Goal: Task Accomplishment & Management: Manage account settings

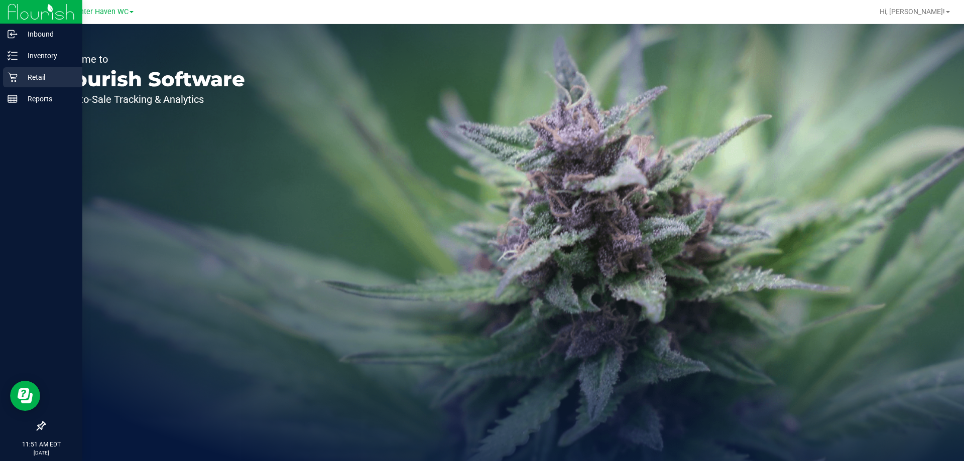
click at [13, 81] on icon at bounding box center [13, 78] width 10 height 10
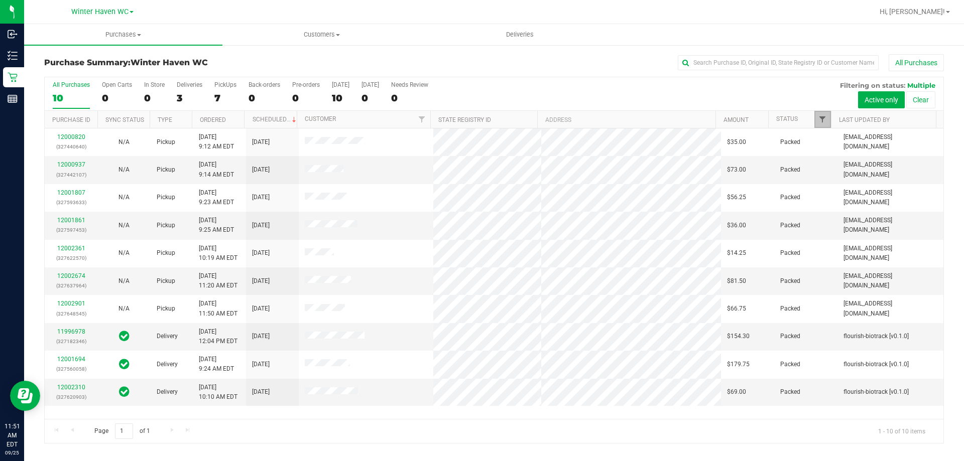
click at [824, 121] on span "Filter" at bounding box center [823, 119] width 8 height 8
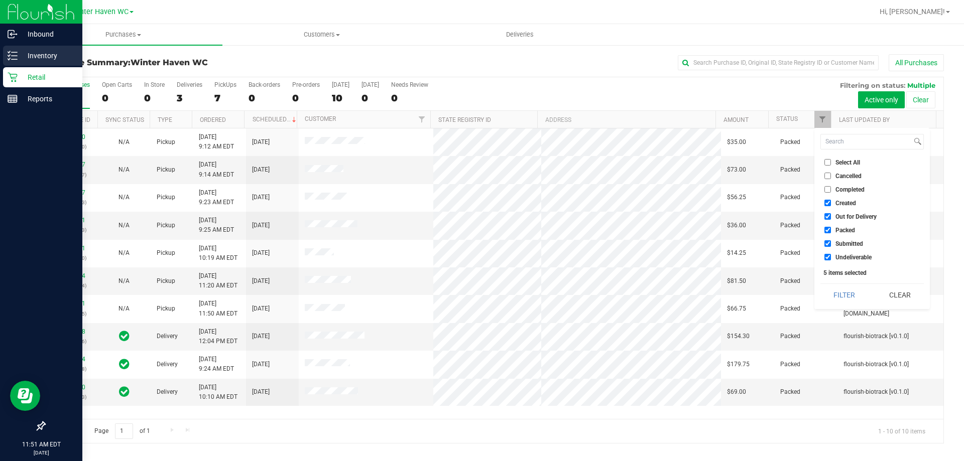
click at [34, 52] on p "Inventory" at bounding box center [48, 56] width 60 height 12
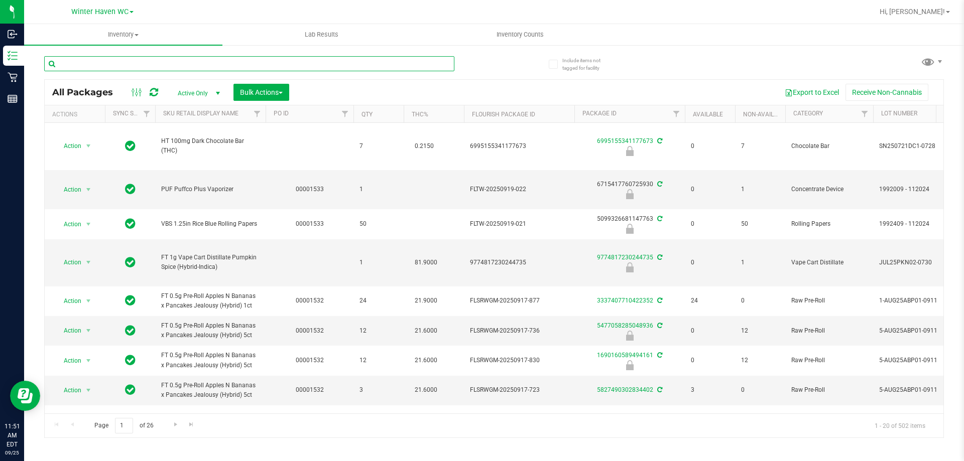
click at [219, 61] on input "text" at bounding box center [249, 63] width 410 height 15
type input "1397018788289755"
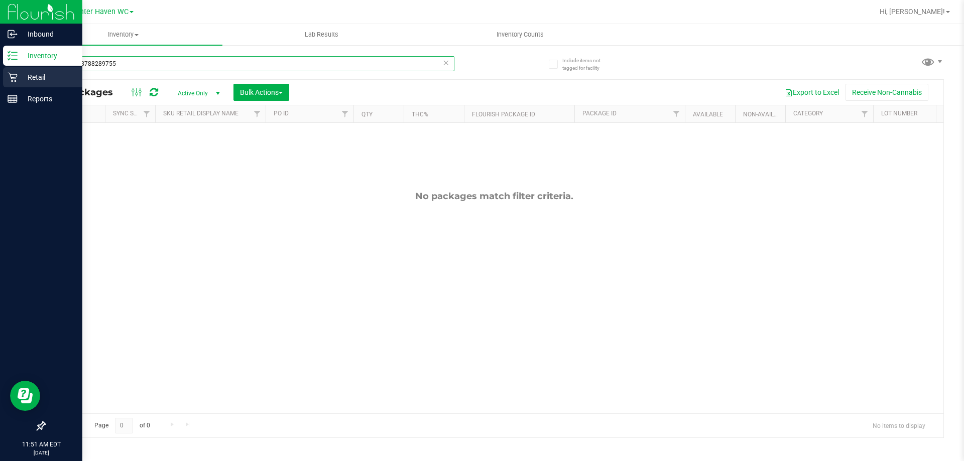
drag, startPoint x: 122, startPoint y: 62, endPoint x: 14, endPoint y: 77, distance: 109.5
click at [15, 77] on div "Inbound Inventory Retail Reports 11:51 AM EDT [DATE] 09/25 Winter Haven WC Hi, …" at bounding box center [482, 230] width 964 height 461
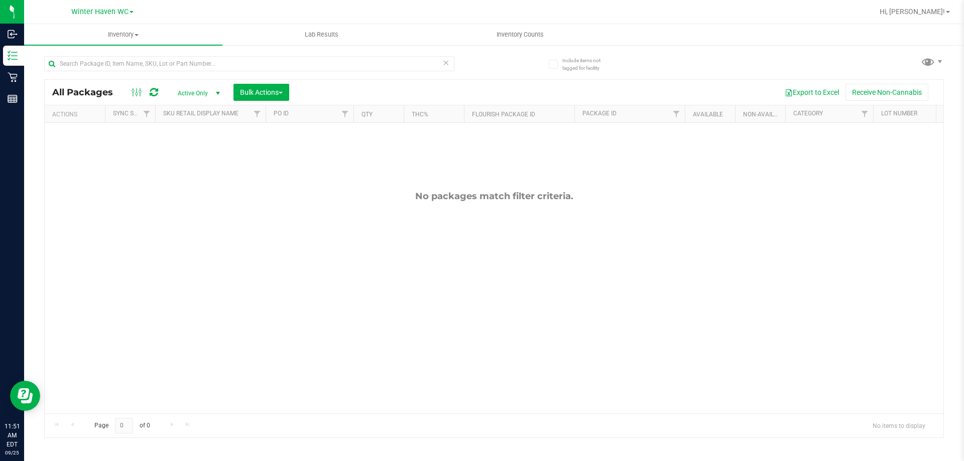
click at [152, 201] on div "No packages match filter criteria." at bounding box center [494, 196] width 899 height 11
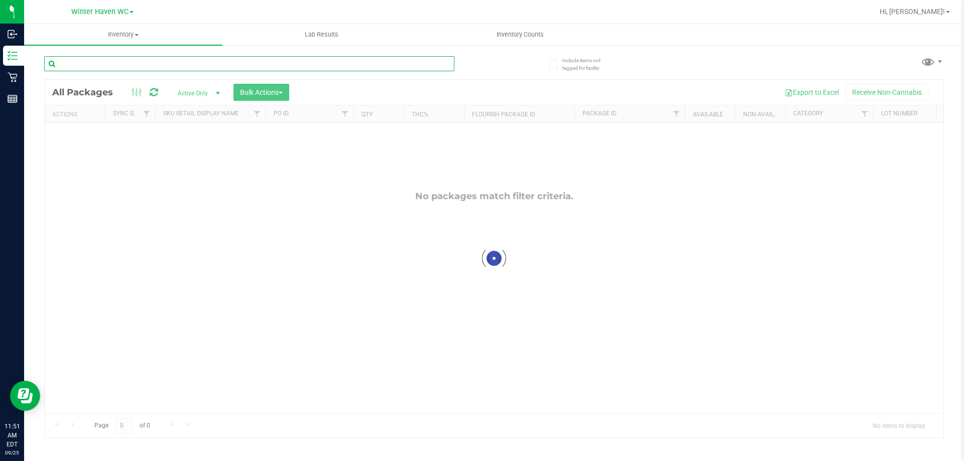
click at [100, 65] on input "text" at bounding box center [249, 63] width 410 height 15
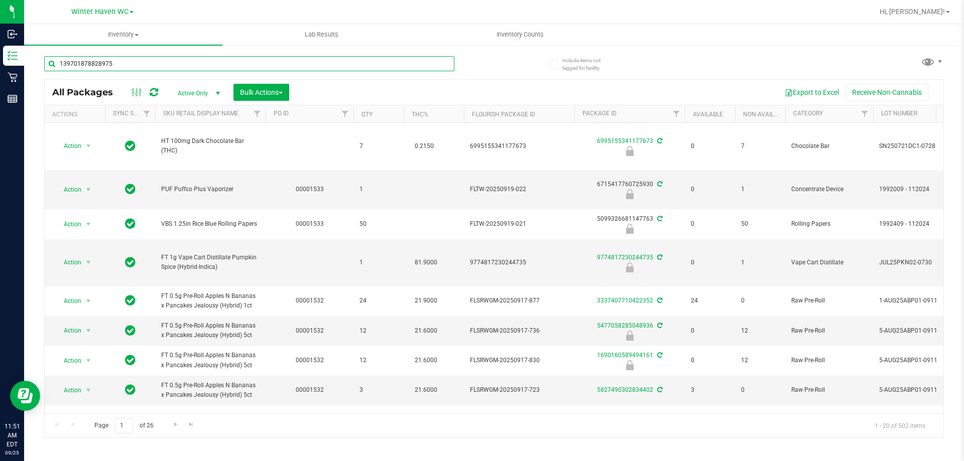
type input "1397018788289755"
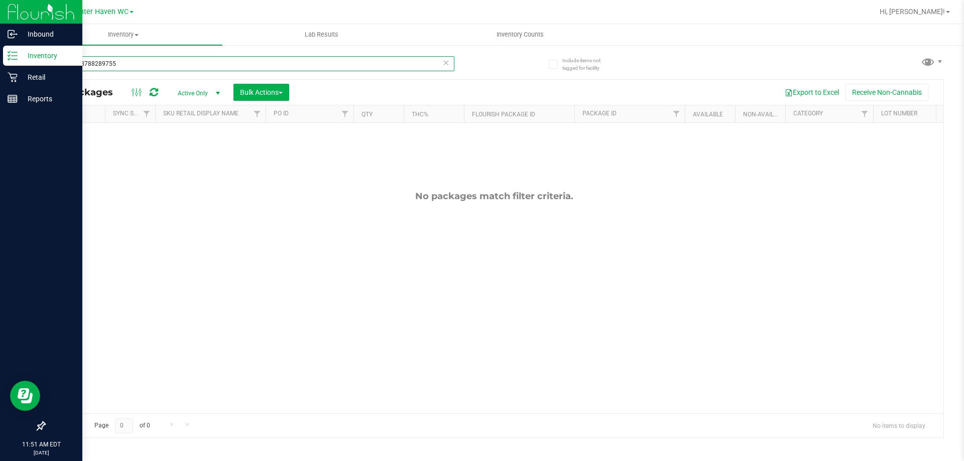
drag, startPoint x: 70, startPoint y: 62, endPoint x: 2, endPoint y: 57, distance: 69.0
click at [2, 57] on div "Inbound Inventory Retail Reports 11:51 AM EDT [DATE] 09/25 Winter Haven WC Hi, …" at bounding box center [482, 230] width 964 height 461
type input "531"
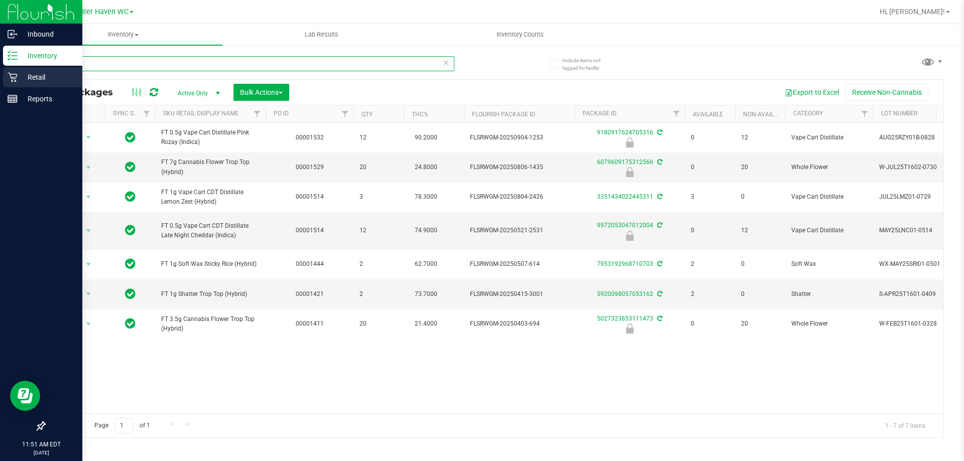
drag, startPoint x: 78, startPoint y: 63, endPoint x: 15, endPoint y: 74, distance: 63.8
click at [15, 74] on div "Inbound Inventory Retail Reports 11:51 AM EDT [DATE] 09/25 Winter Haven WC Hi, …" at bounding box center [482, 230] width 964 height 461
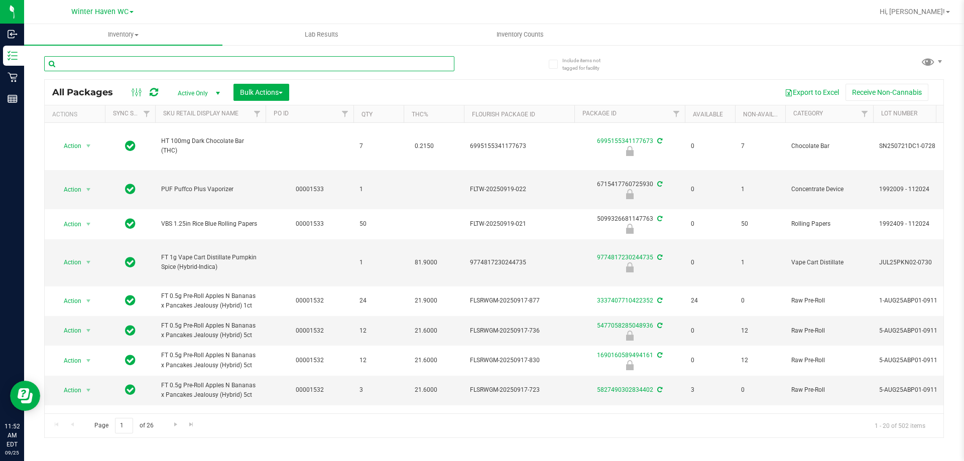
click at [124, 69] on input "text" at bounding box center [249, 63] width 410 height 15
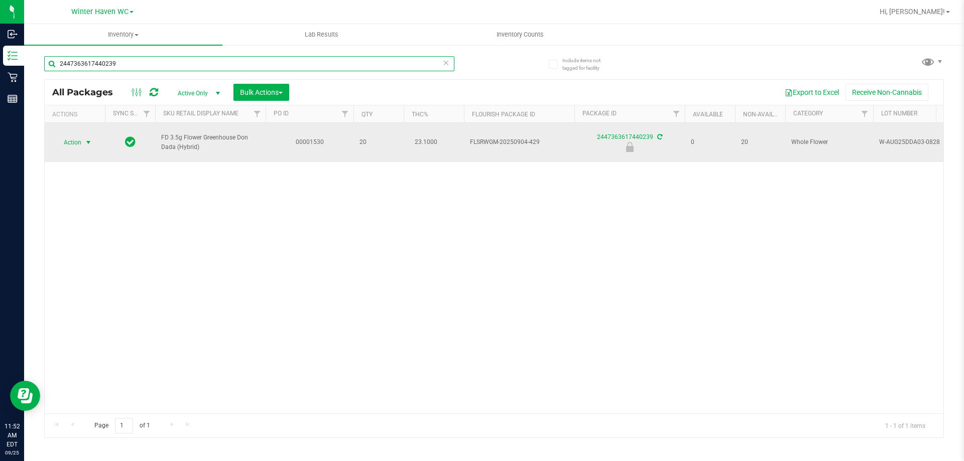
type input "2447363617440239"
click at [77, 139] on span "Action" at bounding box center [68, 143] width 27 height 14
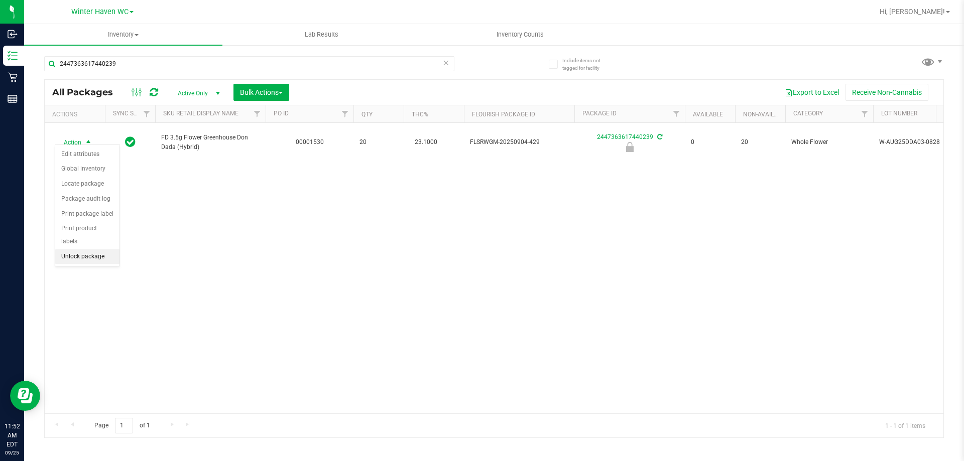
click at [83, 250] on li "Unlock package" at bounding box center [87, 257] width 64 height 15
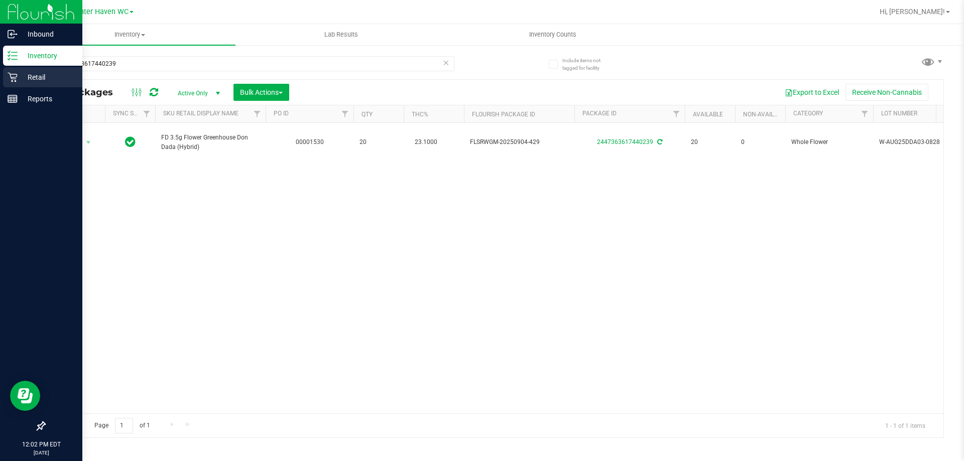
click at [22, 77] on p "Retail" at bounding box center [48, 77] width 60 height 12
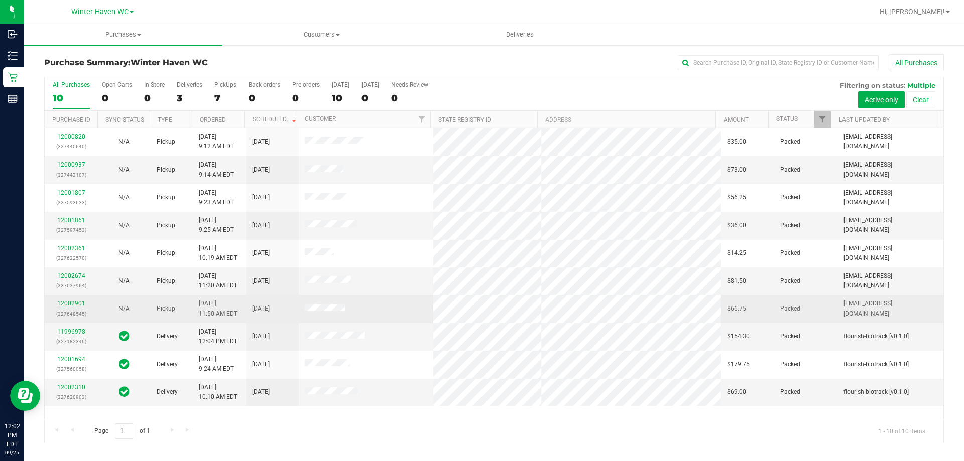
click at [93, 307] on td "12002901 (327648545)" at bounding box center [71, 309] width 53 height 28
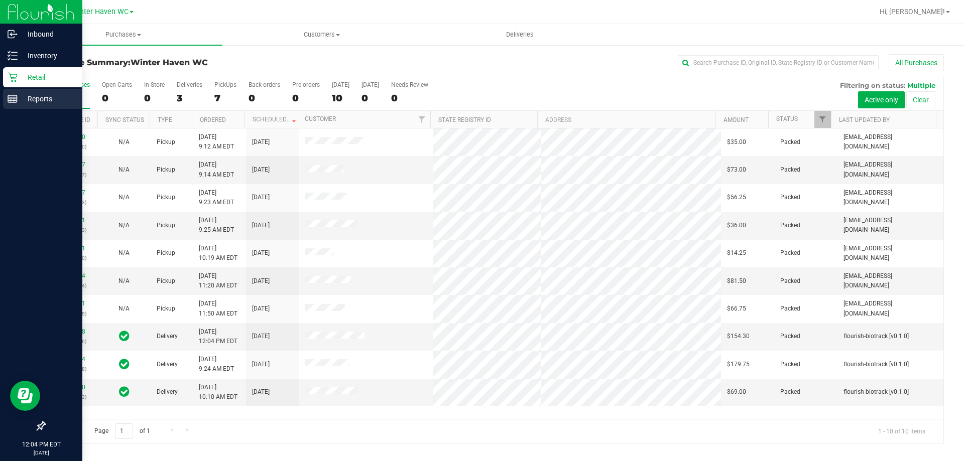
click at [17, 93] on div "Reports" at bounding box center [42, 99] width 79 height 20
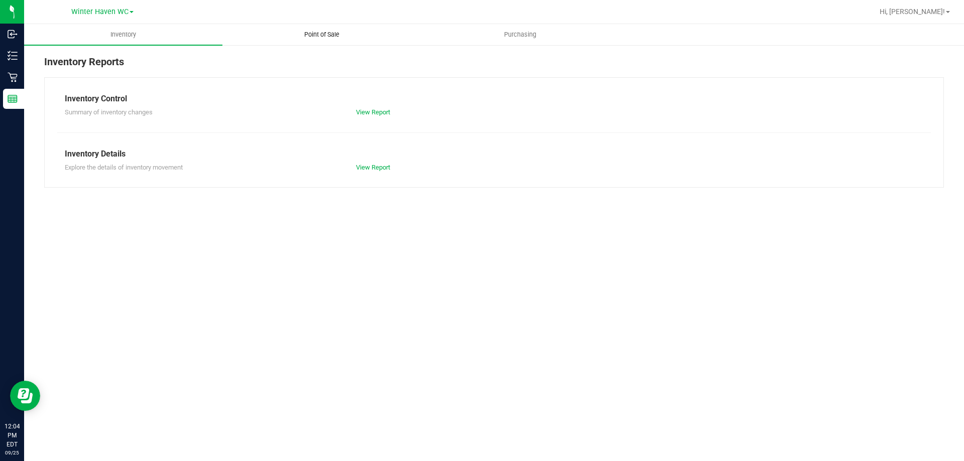
click at [319, 28] on uib-tab-heading "Point of Sale" at bounding box center [321, 35] width 197 height 20
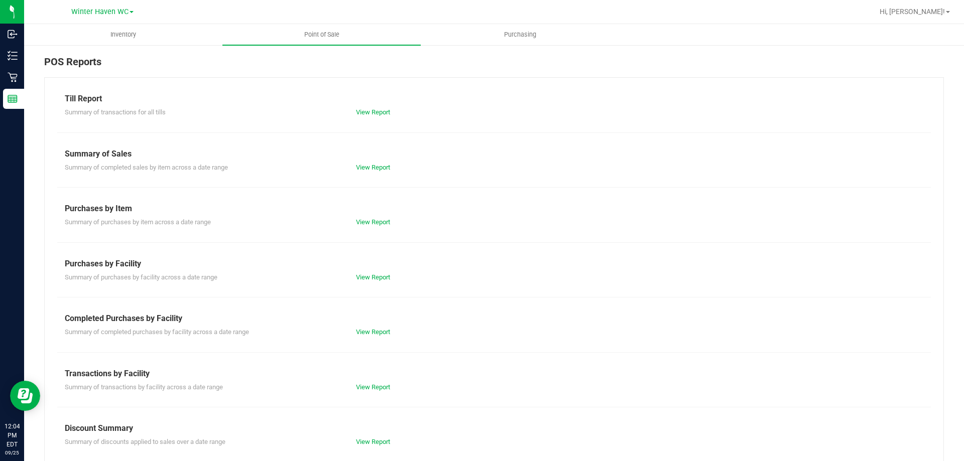
drag, startPoint x: 446, startPoint y: 198, endPoint x: 297, endPoint y: 99, distance: 178.3
click at [297, 99] on div "Till Report" at bounding box center [494, 99] width 859 height 12
click at [364, 109] on link "View Report" at bounding box center [373, 112] width 34 height 8
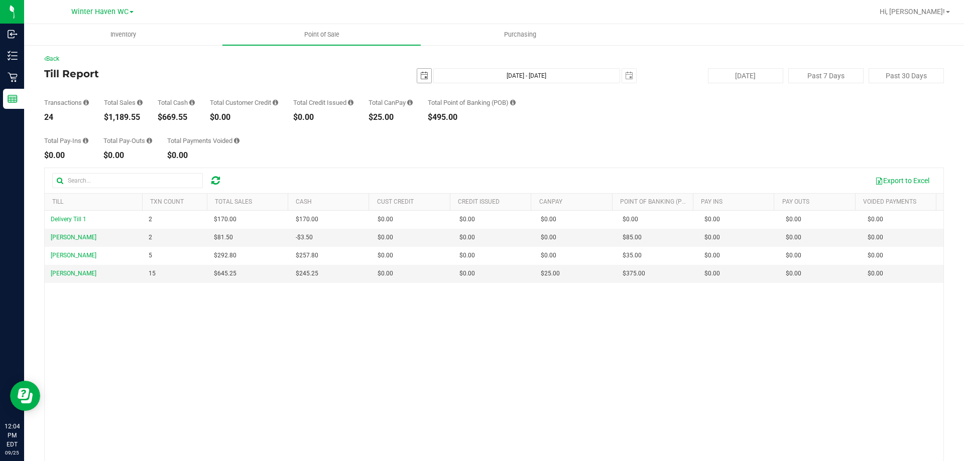
click at [426, 72] on span "select" at bounding box center [424, 76] width 14 height 14
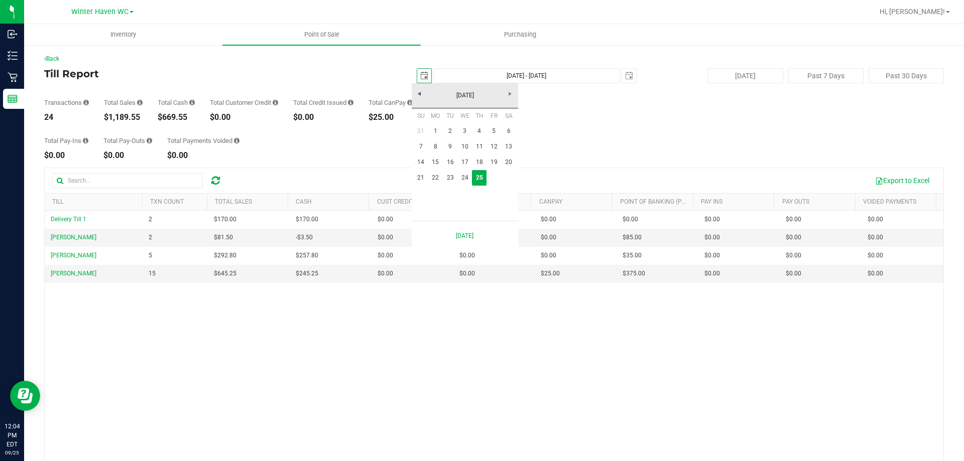
scroll to position [0, 25]
click at [435, 179] on link "22" at bounding box center [435, 178] width 15 height 16
type input "[DATE]"
type input "[DATE] - [DATE]"
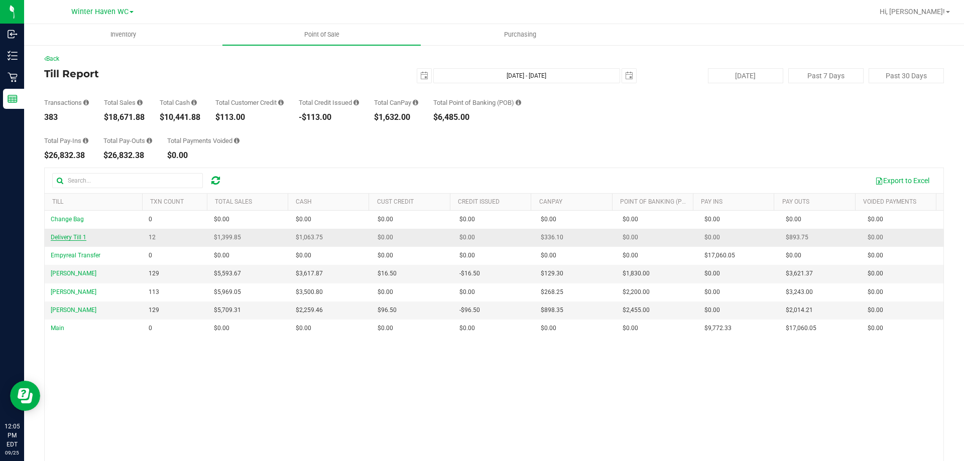
click at [77, 238] on span "Delivery Till 1" at bounding box center [69, 237] width 36 height 7
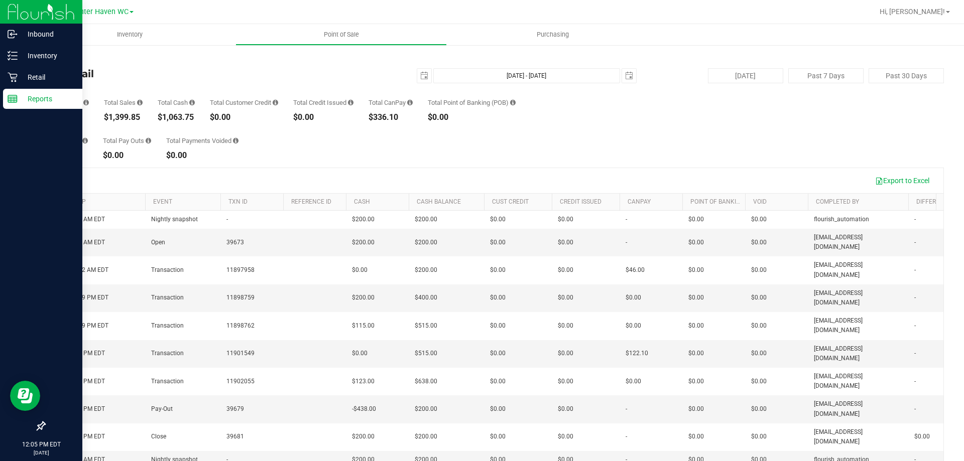
click at [36, 100] on p "Reports" at bounding box center [48, 99] width 60 height 12
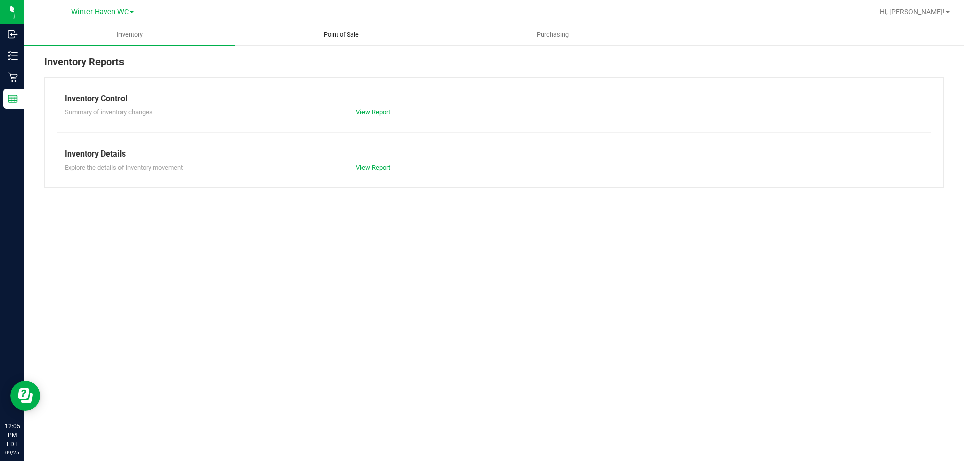
click at [344, 36] on span "Point of Sale" at bounding box center [341, 34] width 62 height 9
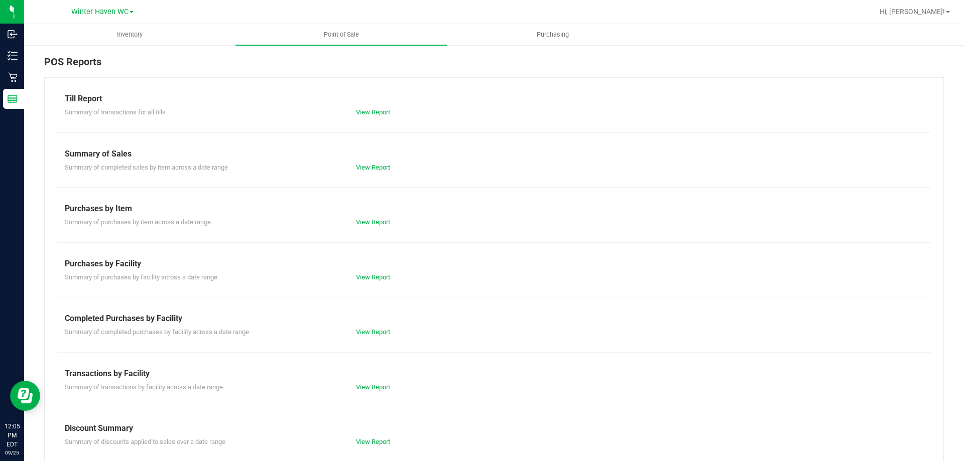
click at [375, 103] on div "Till Report" at bounding box center [494, 99] width 859 height 12
click at [375, 112] on link "View Report" at bounding box center [373, 112] width 34 height 8
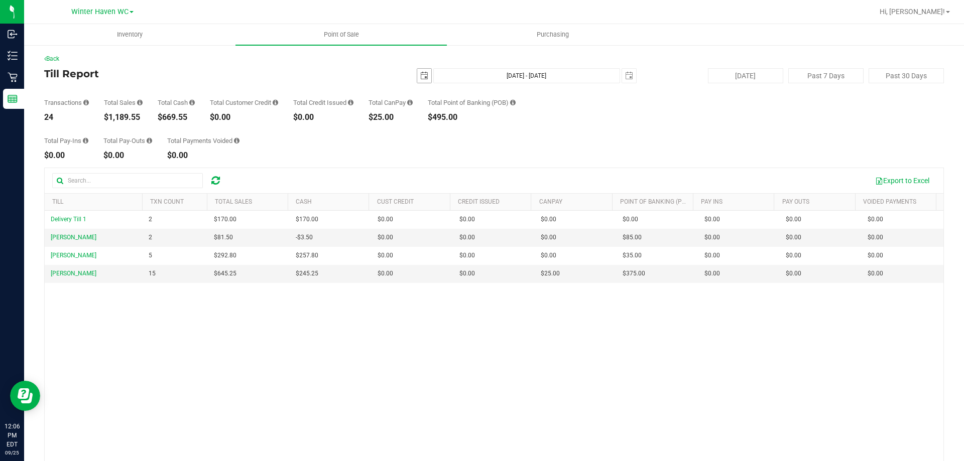
click at [420, 74] on span "select" at bounding box center [424, 76] width 8 height 8
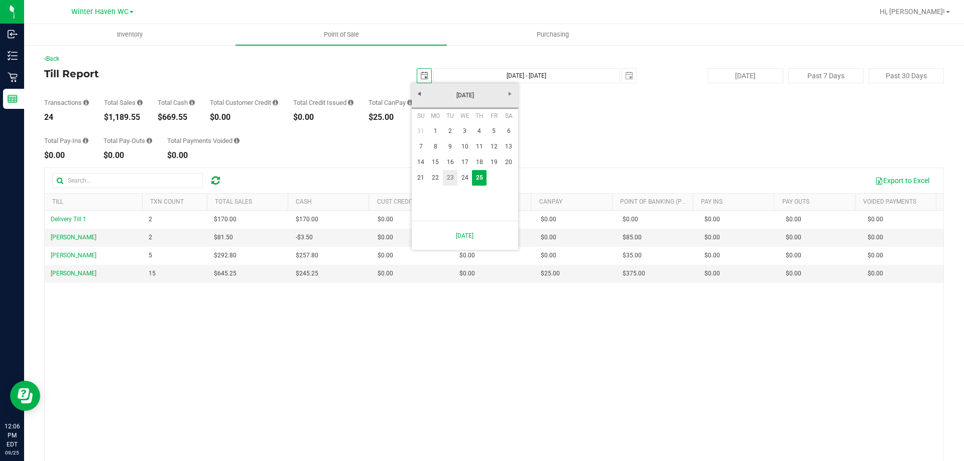
click at [447, 175] on link "23" at bounding box center [450, 178] width 15 height 16
type input "[DATE]"
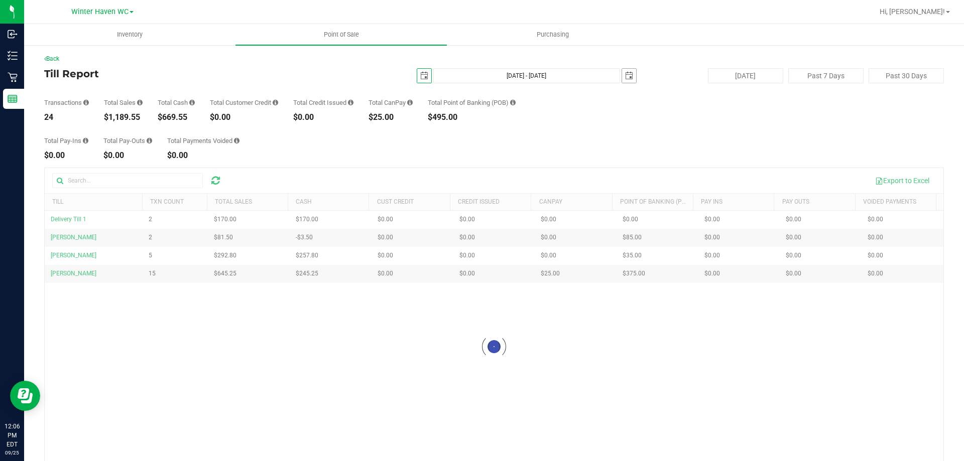
click at [625, 77] on span "select" at bounding box center [629, 76] width 8 height 8
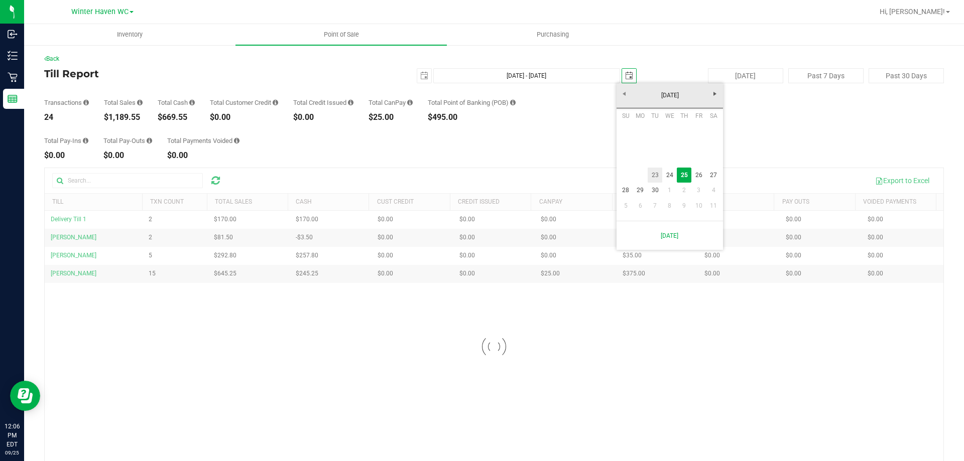
click at [656, 175] on link "23" at bounding box center [655, 176] width 15 height 16
type input "[DATE] - [DATE]"
type input "[DATE]"
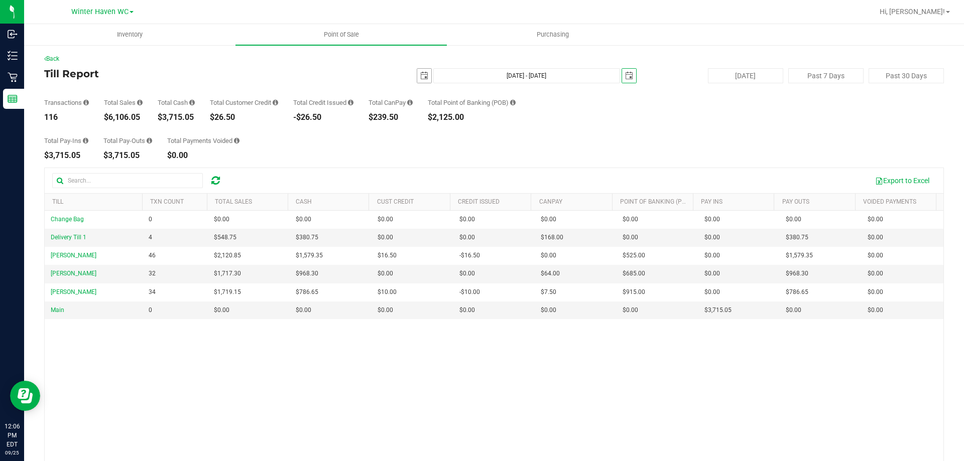
click at [420, 72] on span "select" at bounding box center [424, 76] width 8 height 8
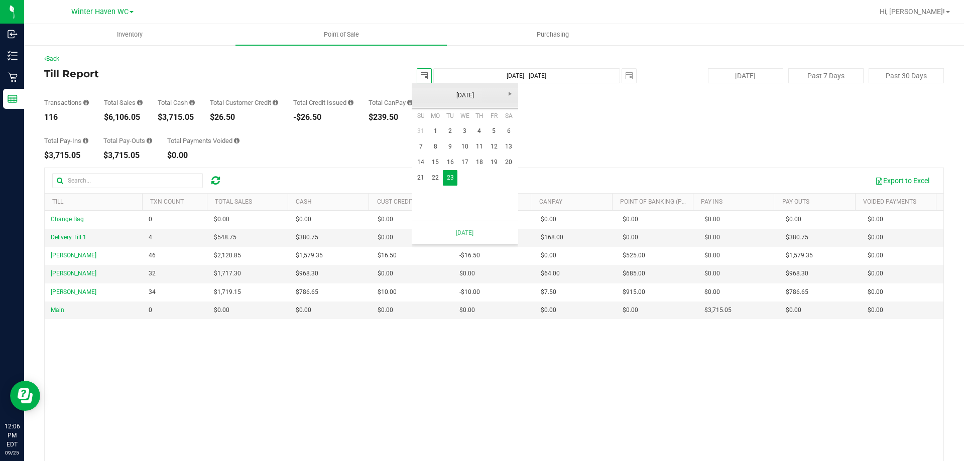
scroll to position [0, 25]
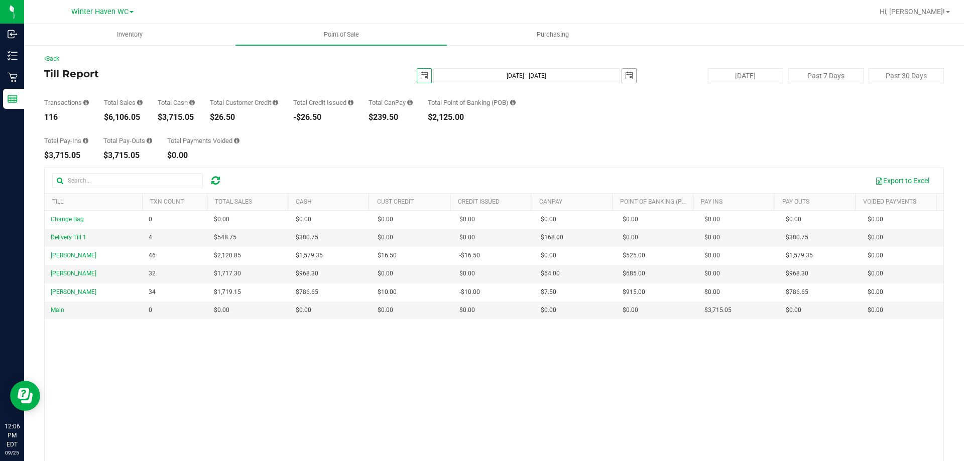
click at [625, 76] on span "select" at bounding box center [629, 76] width 8 height 8
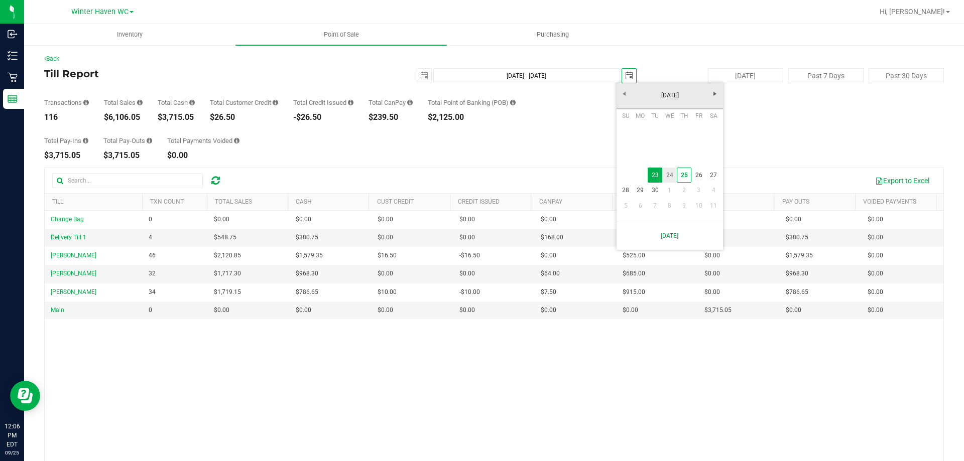
click at [670, 176] on link "24" at bounding box center [669, 176] width 15 height 16
type input "[DATE] - [DATE]"
type input "[DATE]"
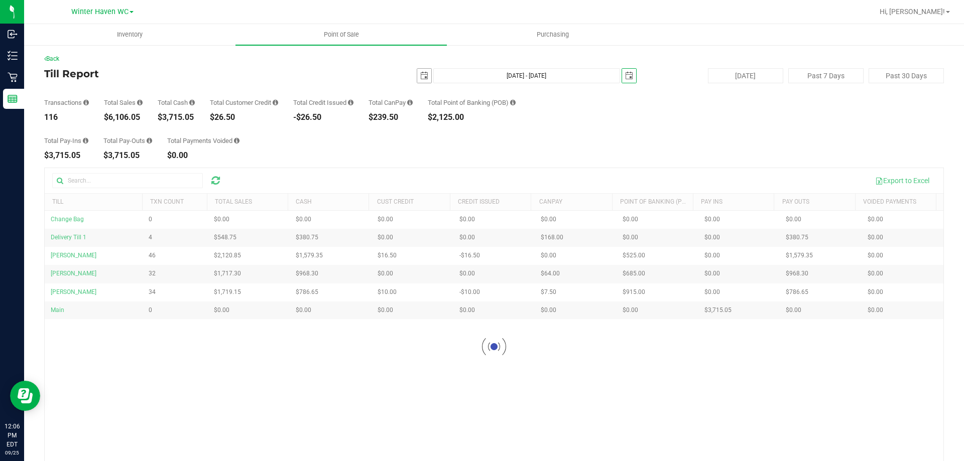
click at [420, 78] on span "select" at bounding box center [424, 76] width 8 height 8
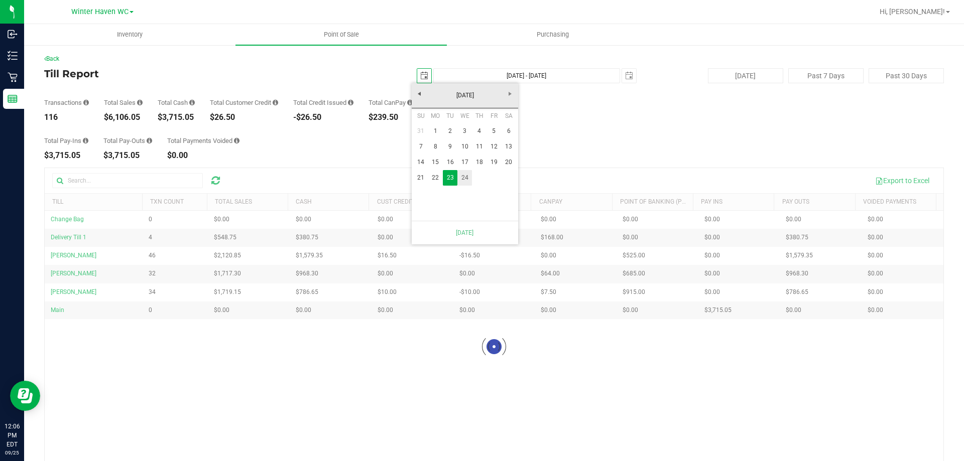
click at [462, 176] on link "24" at bounding box center [464, 178] width 15 height 16
type input "[DATE] - [DATE]"
type input "[DATE]"
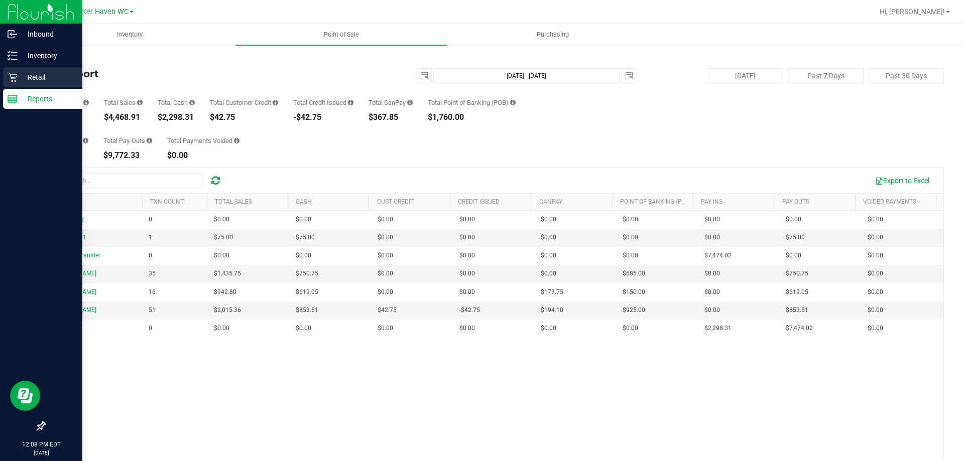
click at [35, 78] on p "Retail" at bounding box center [48, 77] width 60 height 12
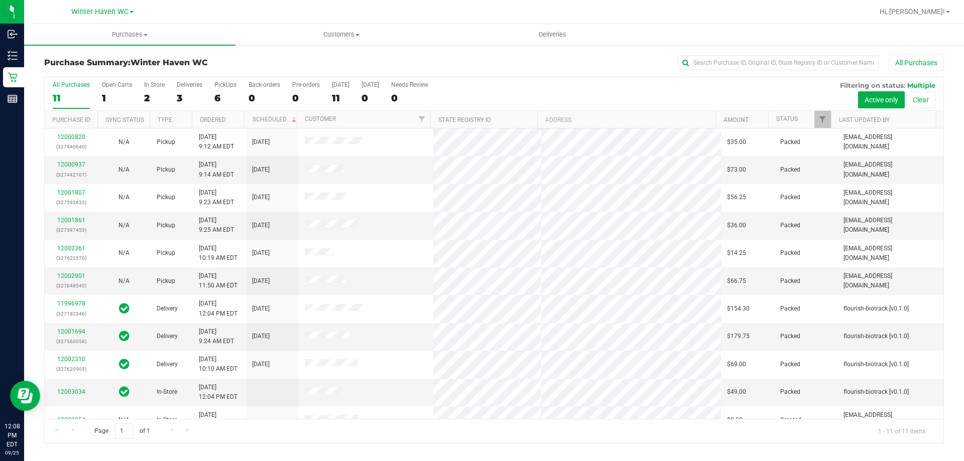
click at [179, 97] on div "3" at bounding box center [190, 98] width 26 height 12
click at [0, 0] on input "Deliveries 3" at bounding box center [0, 0] width 0 height 0
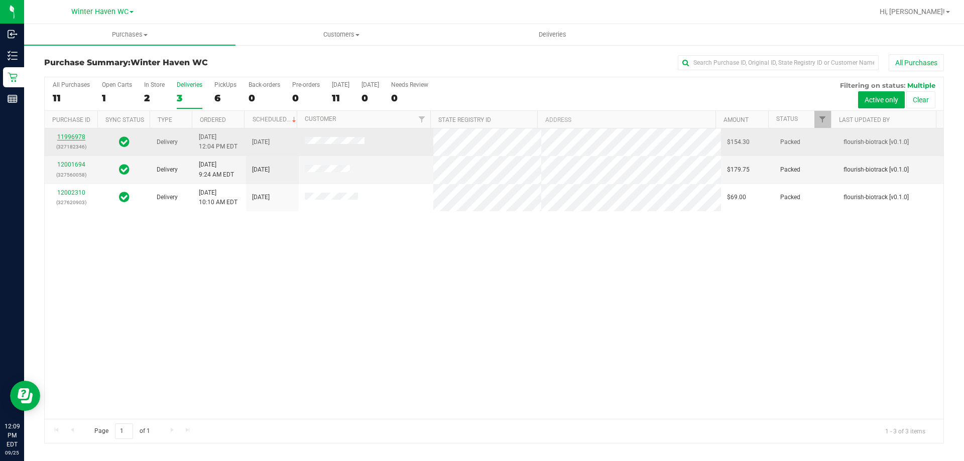
click at [68, 135] on link "11996978" at bounding box center [71, 137] width 28 height 7
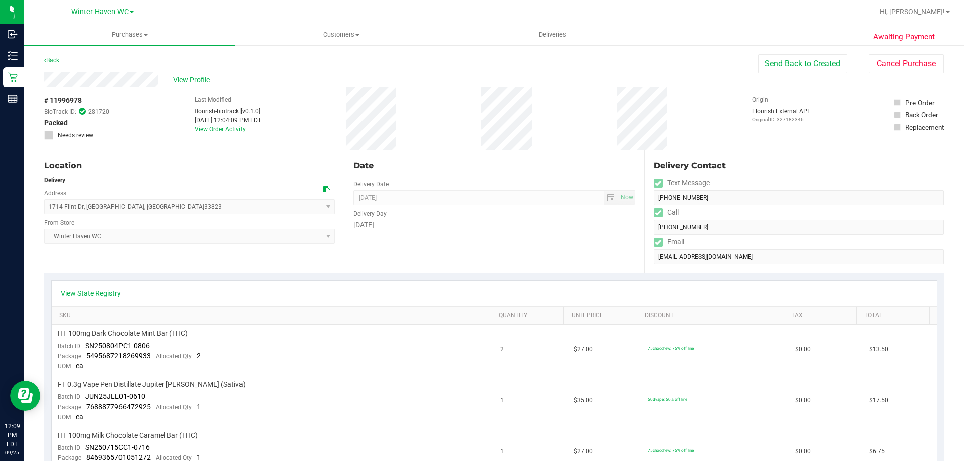
click at [200, 80] on span "View Profile" at bounding box center [193, 80] width 40 height 11
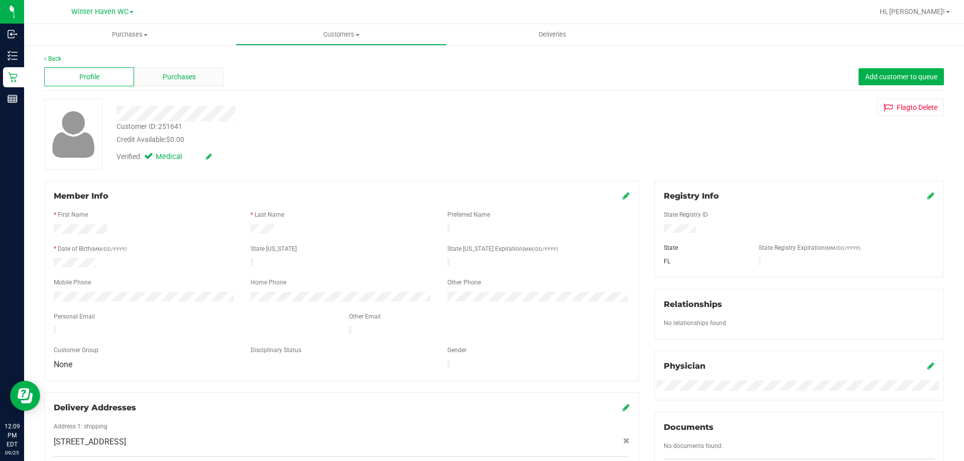
click at [195, 75] on div "Purchases" at bounding box center [179, 76] width 90 height 19
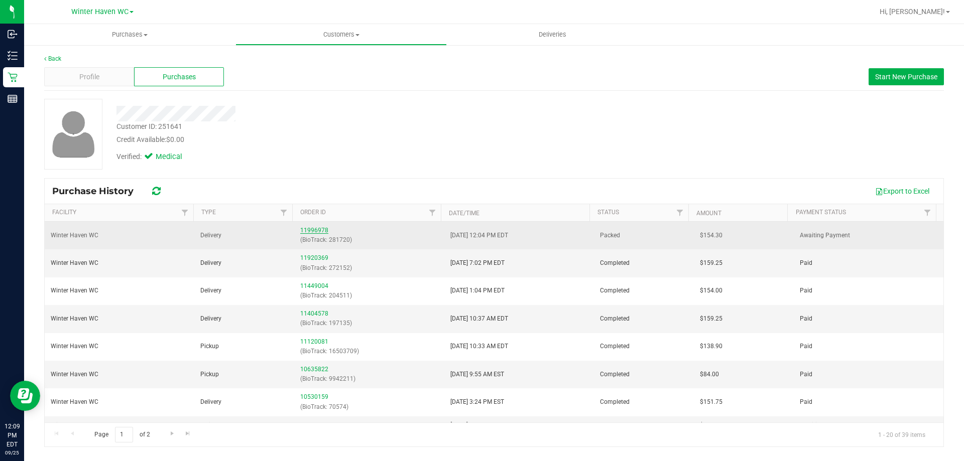
click at [311, 228] on link "11996978" at bounding box center [314, 230] width 28 height 7
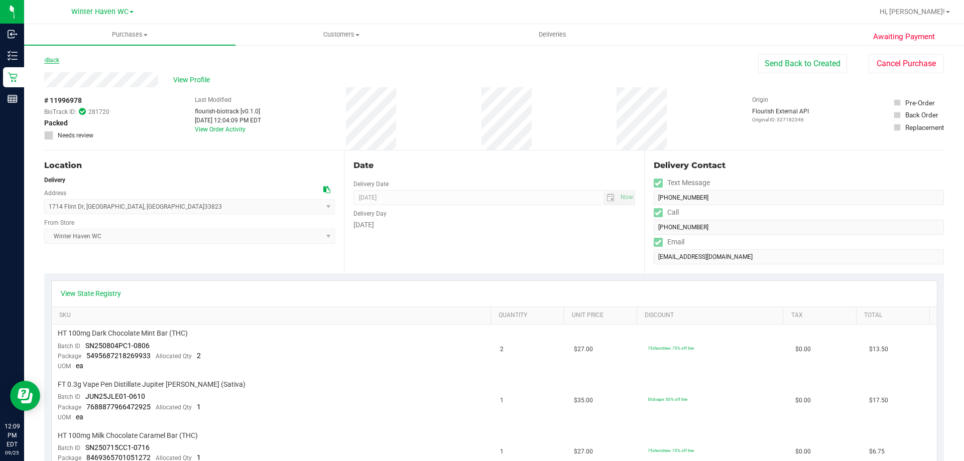
click at [51, 59] on link "Back" at bounding box center [51, 60] width 15 height 7
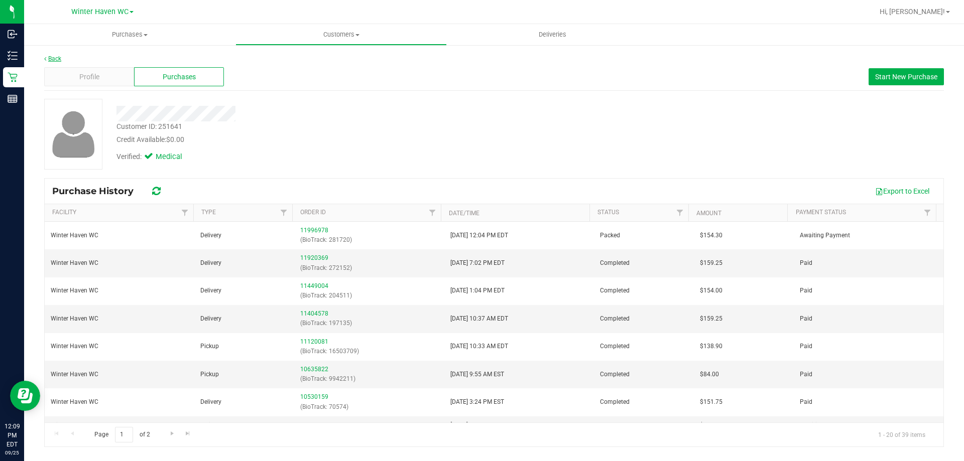
click at [52, 59] on link "Back" at bounding box center [52, 58] width 17 height 7
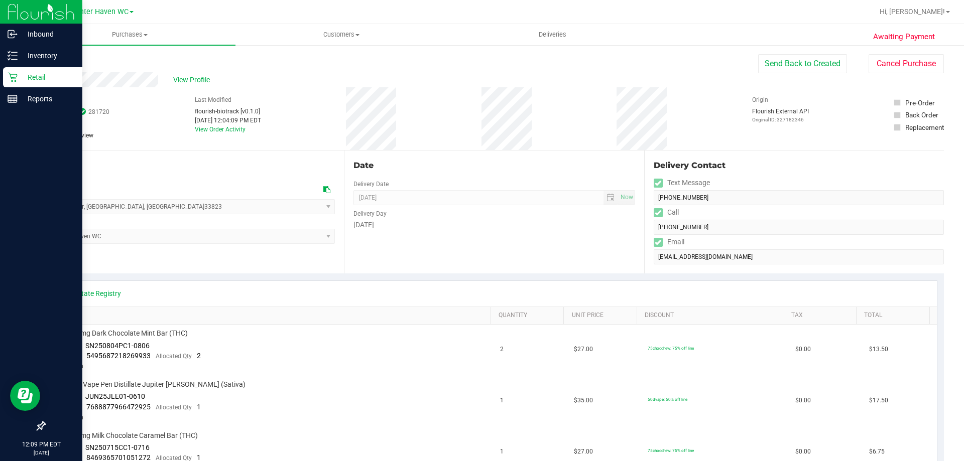
click at [16, 79] on icon at bounding box center [13, 77] width 10 height 10
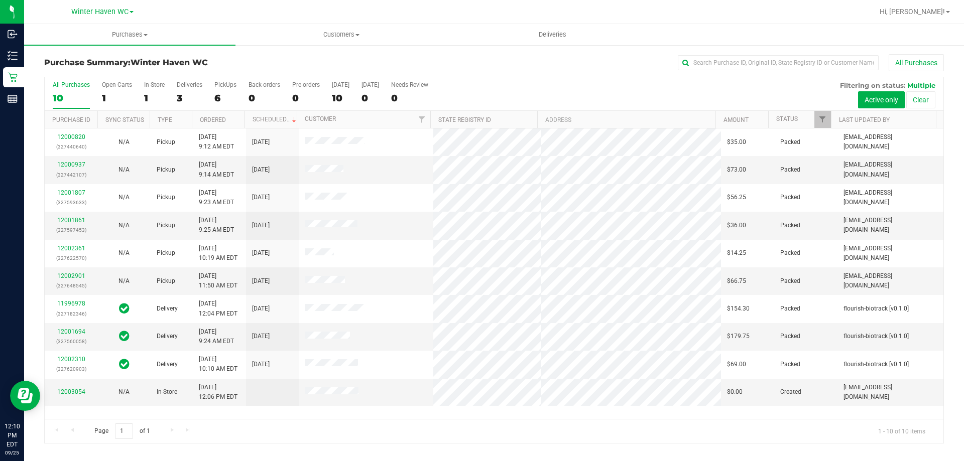
click at [177, 95] on div "3" at bounding box center [190, 98] width 26 height 12
click at [0, 0] on input "Deliveries 3" at bounding box center [0, 0] width 0 height 0
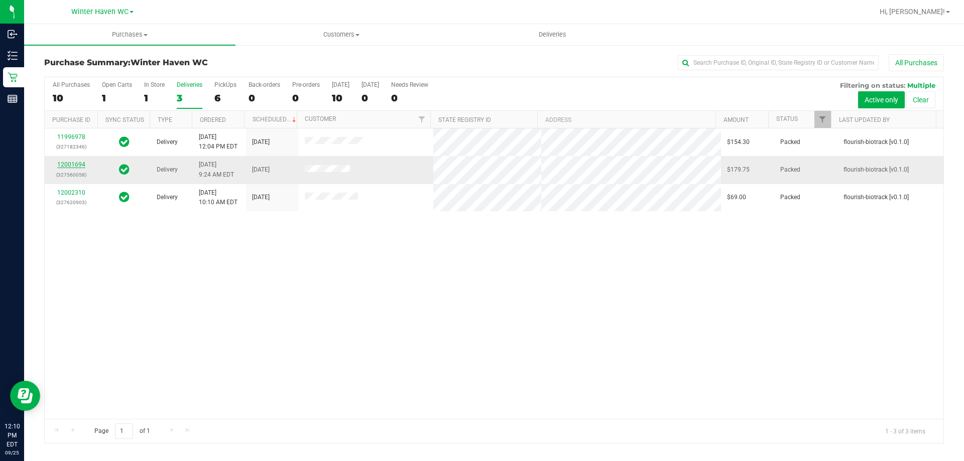
click at [72, 165] on link "12001694" at bounding box center [71, 164] width 28 height 7
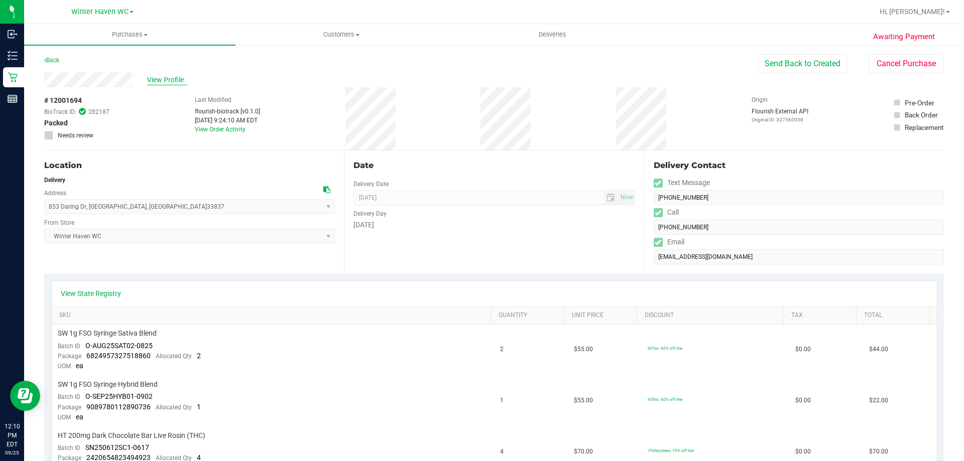
click at [175, 78] on span "View Profile" at bounding box center [167, 80] width 40 height 11
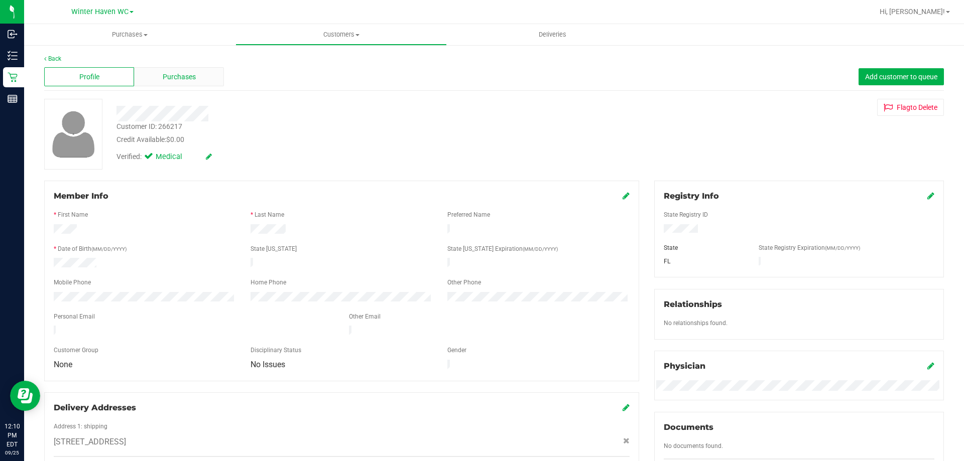
click at [168, 75] on span "Purchases" at bounding box center [179, 77] width 33 height 11
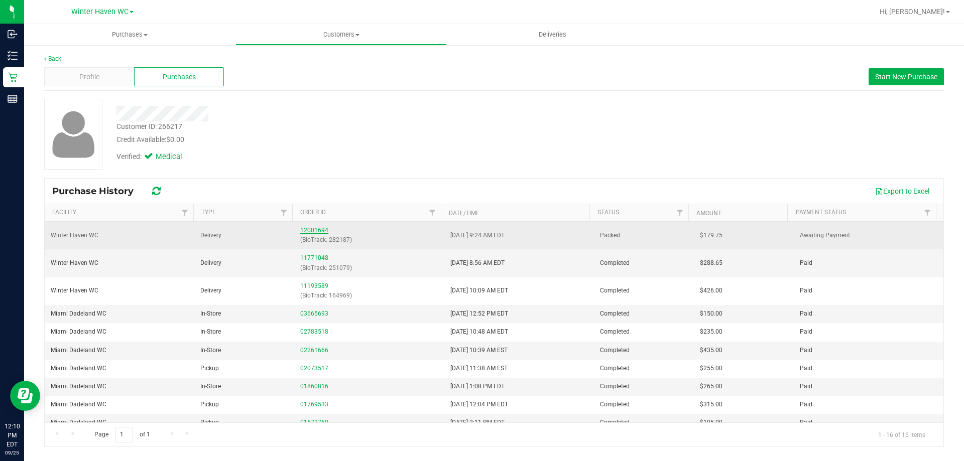
click at [308, 229] on link "12001694" at bounding box center [314, 230] width 28 height 7
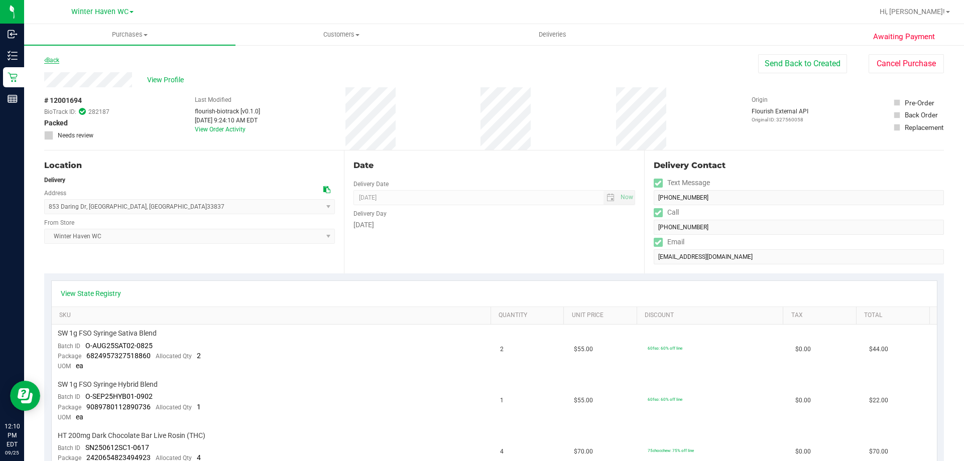
click at [48, 58] on link "Back" at bounding box center [51, 60] width 15 height 7
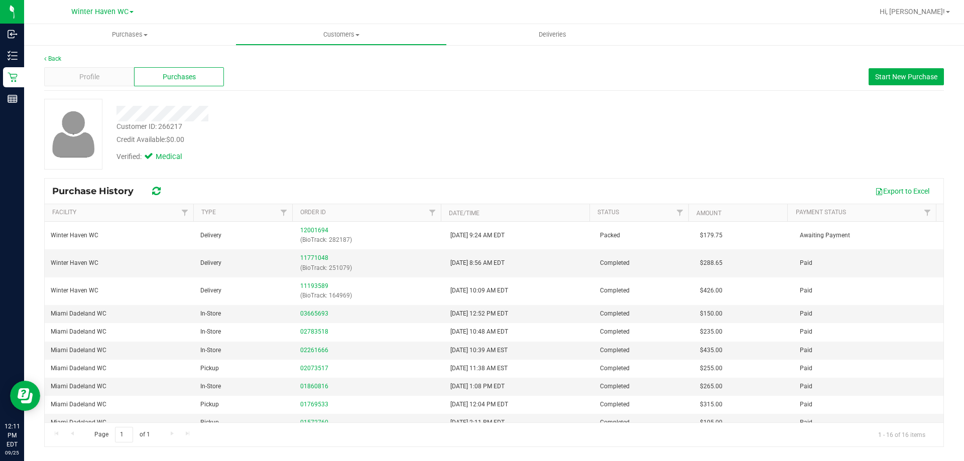
click at [50, 54] on div "Back Profile Purchases Start New Purchase Customer ID: 266217 Credit Available:…" at bounding box center [494, 250] width 940 height 413
click at [49, 60] on link "Back" at bounding box center [52, 58] width 17 height 7
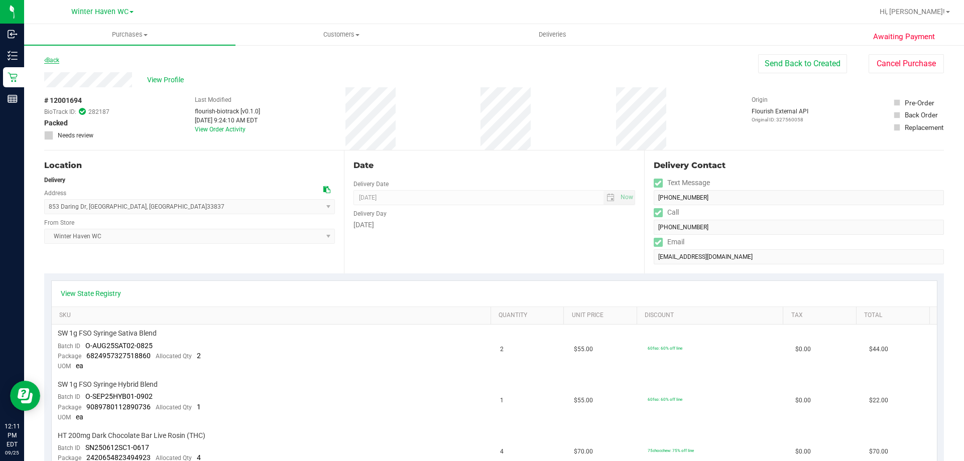
click at [47, 59] on link "Back" at bounding box center [51, 60] width 15 height 7
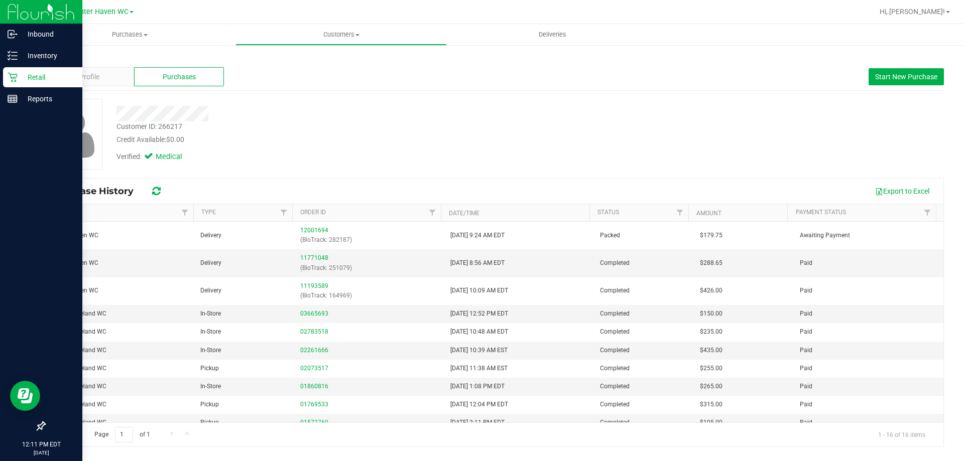
click at [17, 77] on icon at bounding box center [13, 77] width 10 height 10
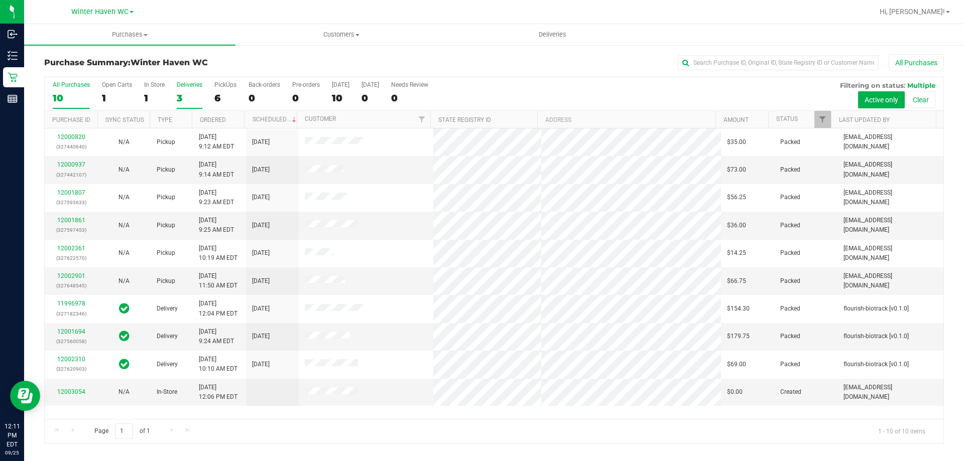
click at [187, 93] on div "3" at bounding box center [190, 98] width 26 height 12
click at [0, 0] on input "Deliveries 3" at bounding box center [0, 0] width 0 height 0
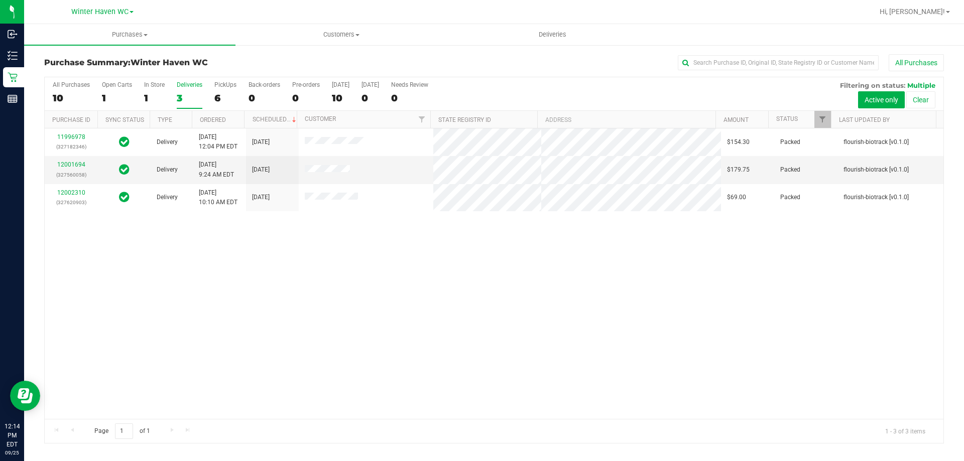
click at [927, 17] on div "Hi, [PERSON_NAME]!" at bounding box center [915, 12] width 78 height 18
click at [925, 14] on span "Hi, [PERSON_NAME]!" at bounding box center [912, 12] width 65 height 8
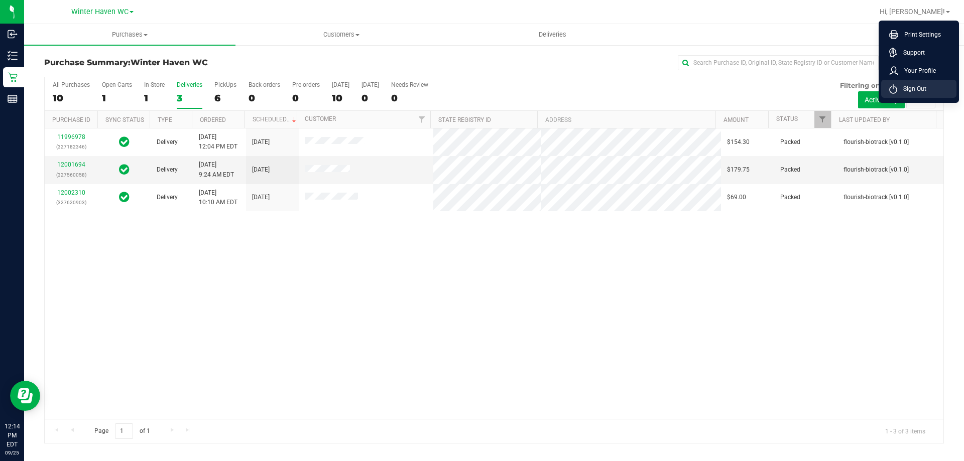
click at [924, 90] on span "Sign Out" at bounding box center [911, 89] width 29 height 10
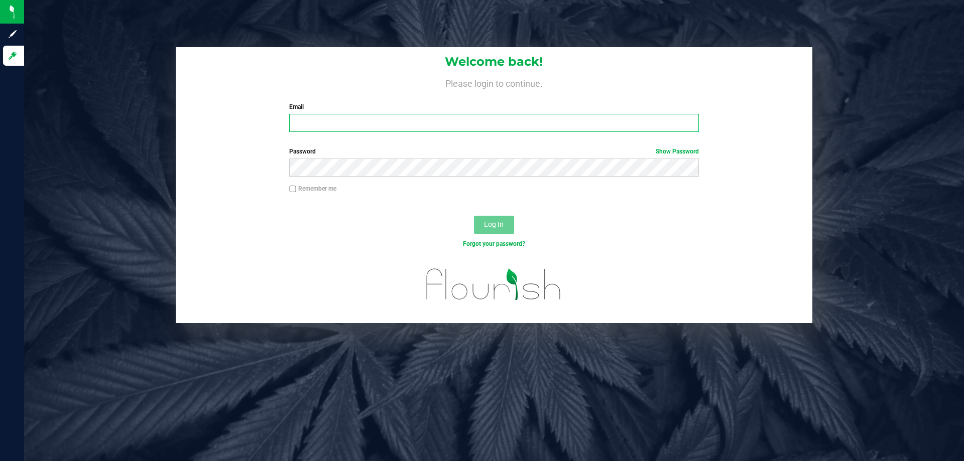
click at [335, 122] on input "Email" at bounding box center [493, 123] width 409 height 18
type input "[EMAIL_ADDRESS][DOMAIN_NAME]"
click at [474, 216] on button "Log In" at bounding box center [494, 225] width 40 height 18
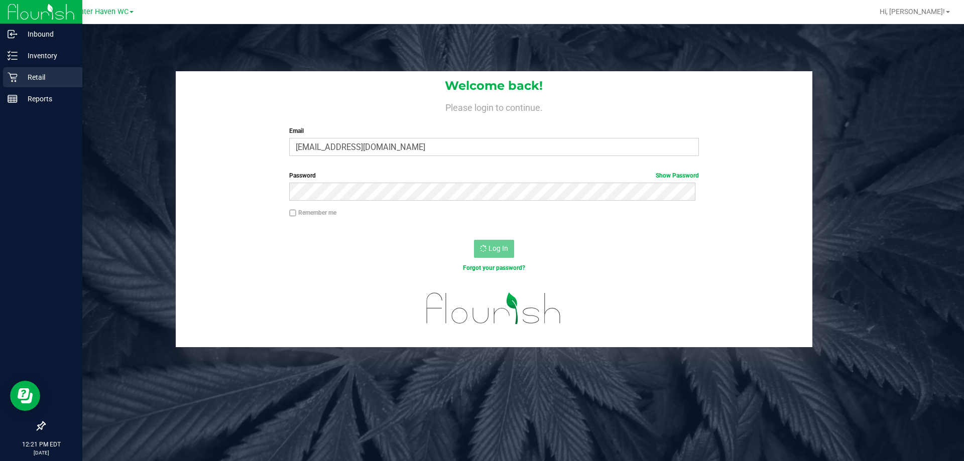
click at [15, 77] on icon at bounding box center [13, 78] width 10 height 10
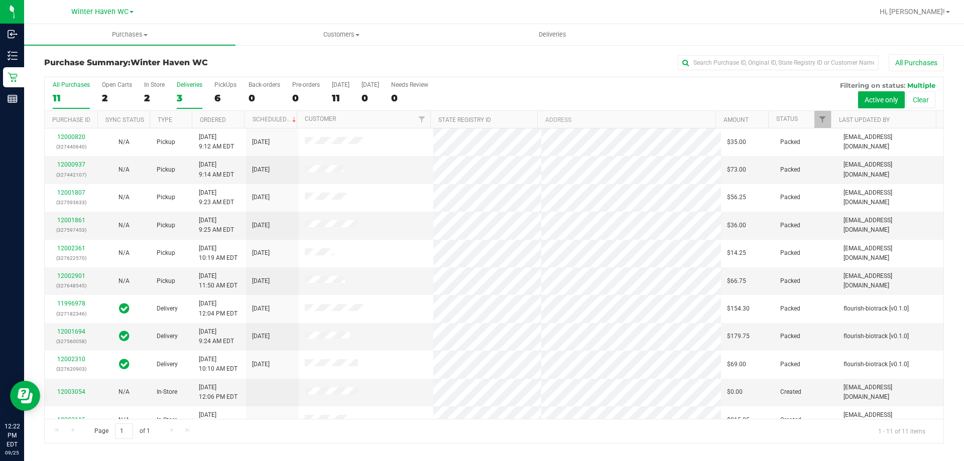
click at [178, 96] on div "3" at bounding box center [190, 98] width 26 height 12
click at [0, 0] on input "Deliveries 3" at bounding box center [0, 0] width 0 height 0
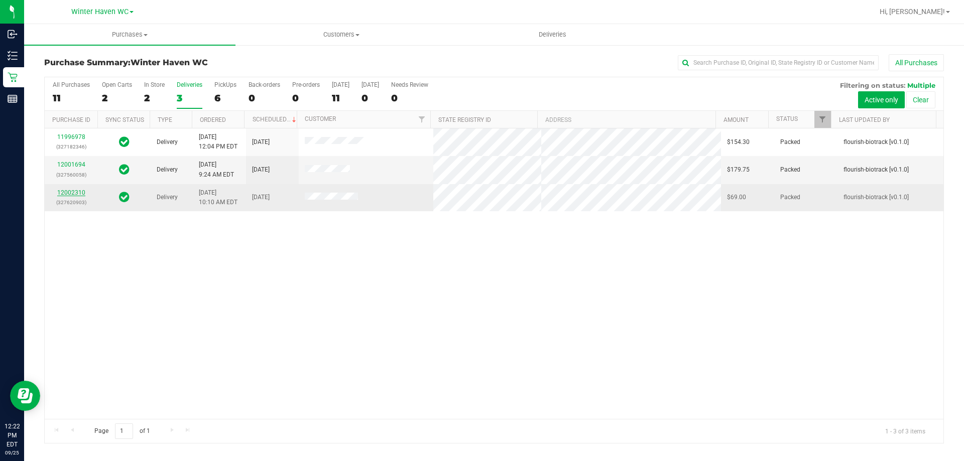
click at [71, 196] on link "12002310" at bounding box center [71, 192] width 28 height 7
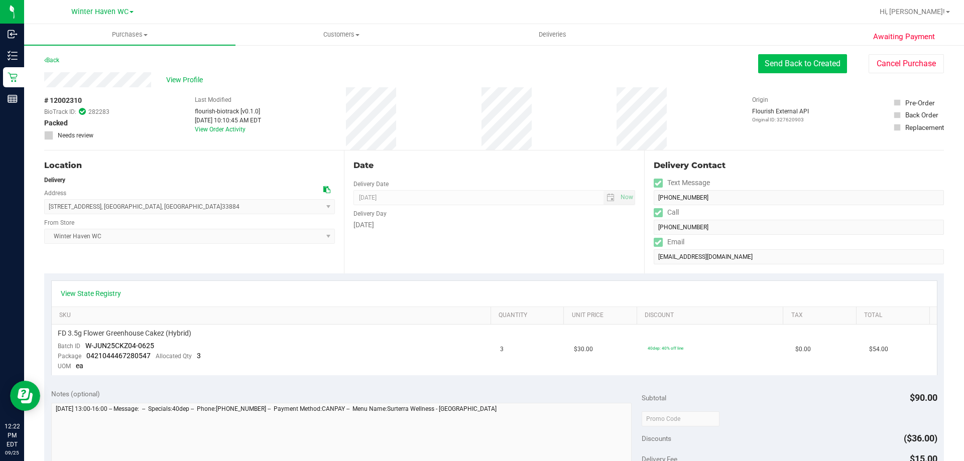
click at [783, 62] on button "Send Back to Created" at bounding box center [802, 63] width 89 height 19
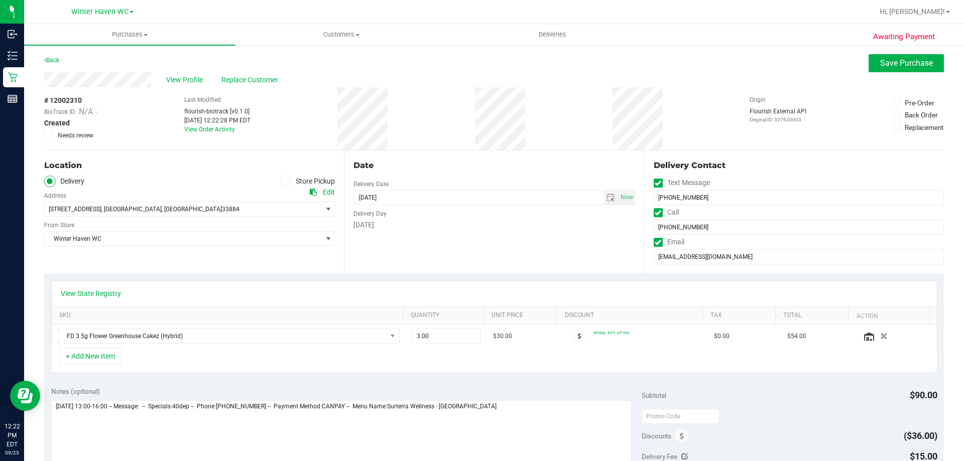
scroll to position [201, 0]
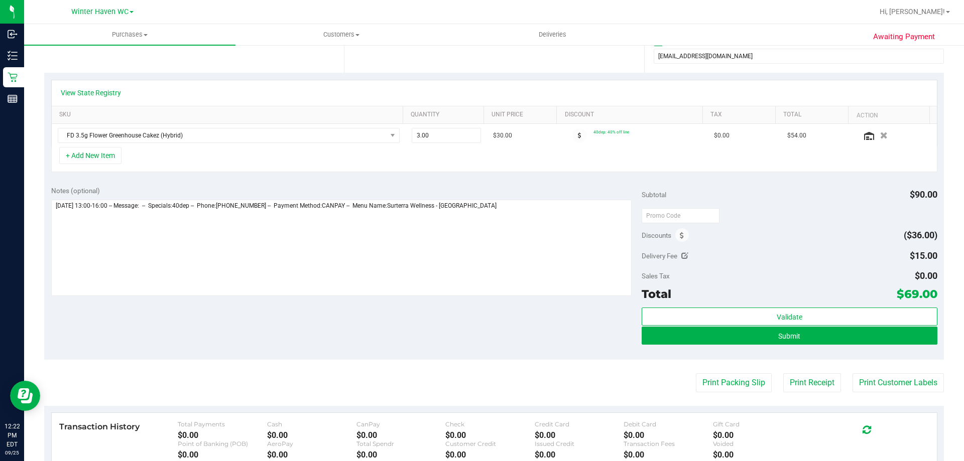
click at [681, 253] on icon at bounding box center [684, 256] width 7 height 7
type input "$15.00"
drag, startPoint x: 900, startPoint y: 251, endPoint x: 842, endPoint y: 260, distance: 59.0
click at [842, 260] on div "$15.00 15" at bounding box center [885, 257] width 105 height 20
click at [892, 263] on span "$15.00 15" at bounding box center [900, 258] width 75 height 18
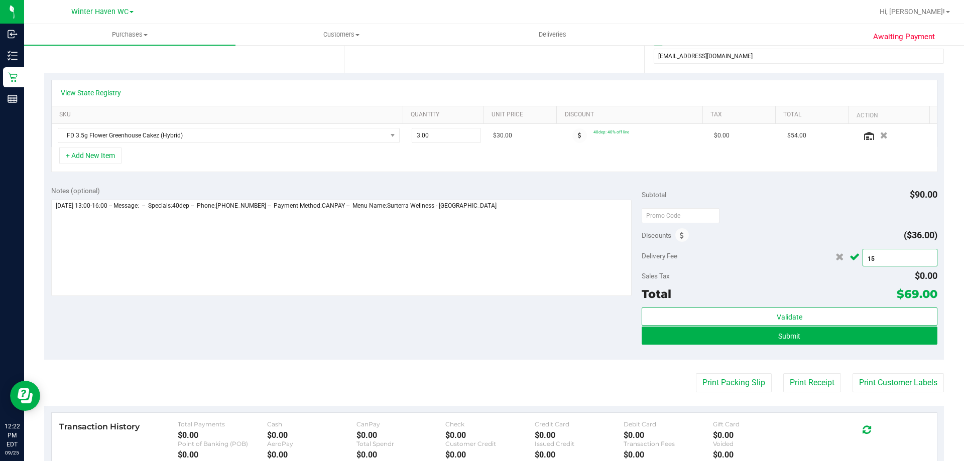
click at [870, 257] on input "15" at bounding box center [900, 259] width 74 height 14
type input "1"
type input "5.00"
type input "$5.00"
click at [850, 261] on icon "Cancel button" at bounding box center [855, 258] width 10 height 8
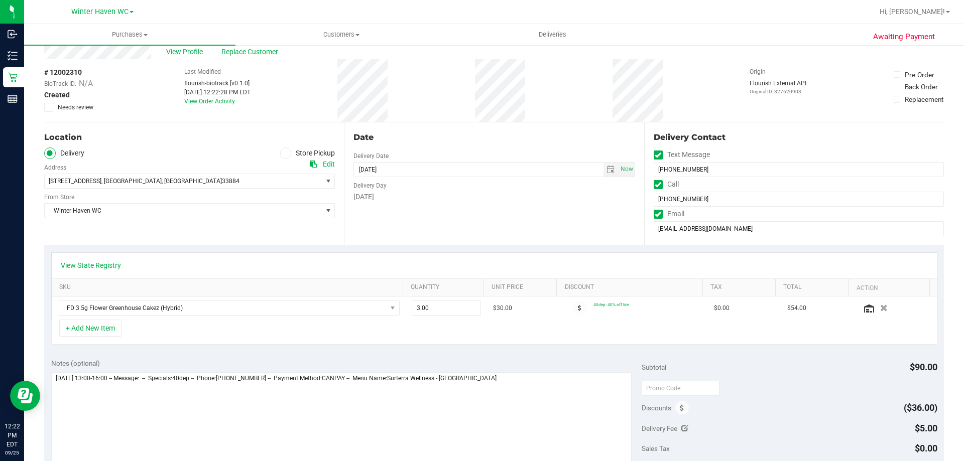
scroll to position [0, 0]
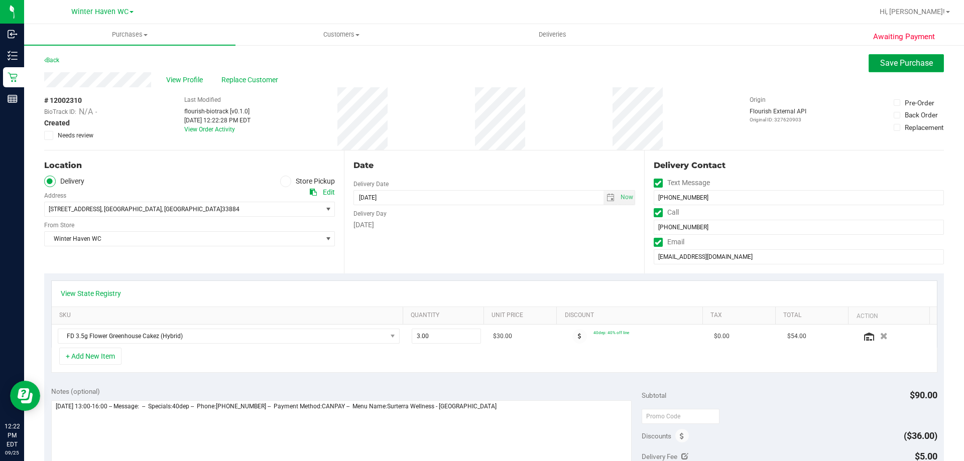
click at [882, 65] on span "Save Purchase" at bounding box center [906, 63] width 53 height 10
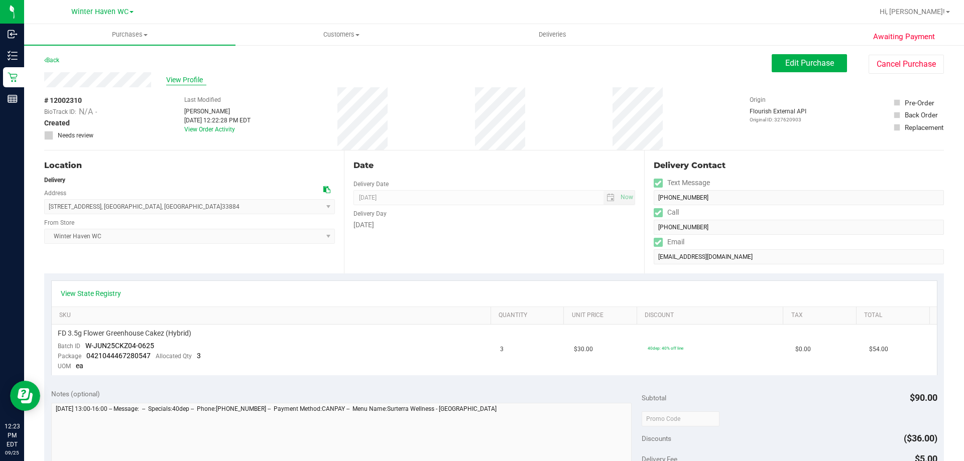
click at [176, 75] on span "View Profile" at bounding box center [186, 80] width 40 height 11
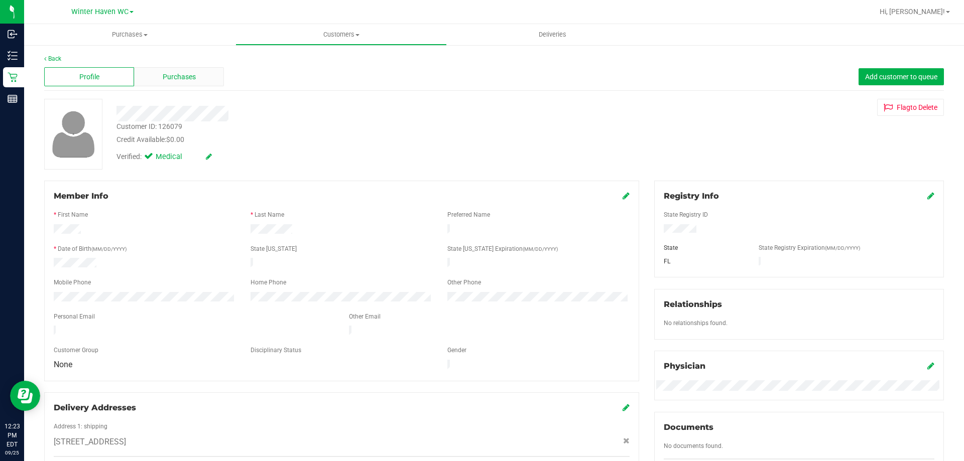
click at [201, 71] on div "Purchases" at bounding box center [179, 76] width 90 height 19
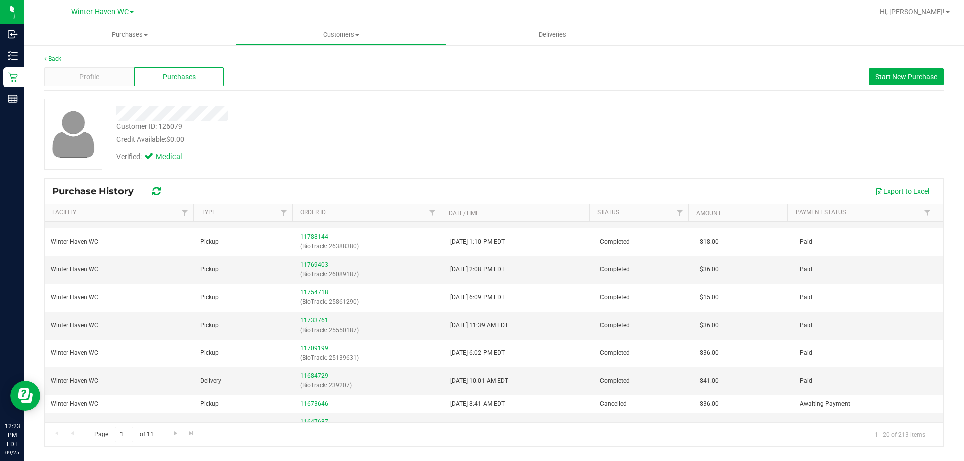
scroll to position [326, 0]
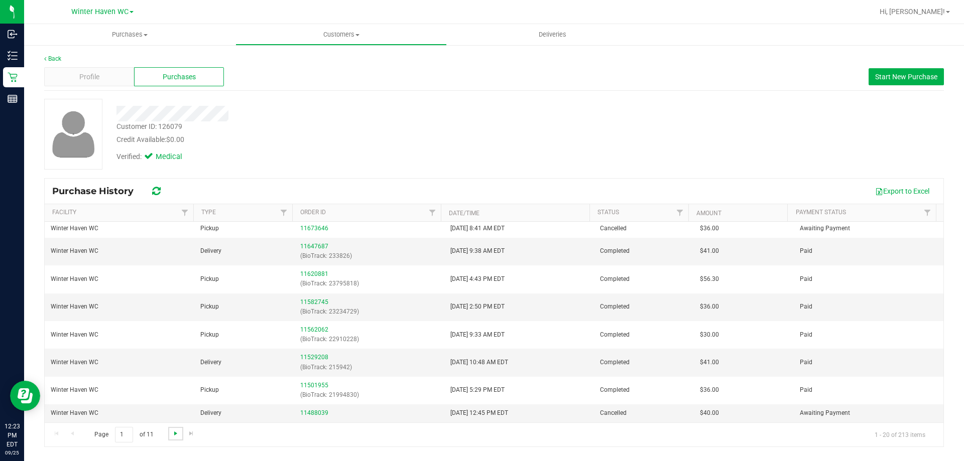
click at [172, 437] on span "Go to the next page" at bounding box center [176, 434] width 8 height 8
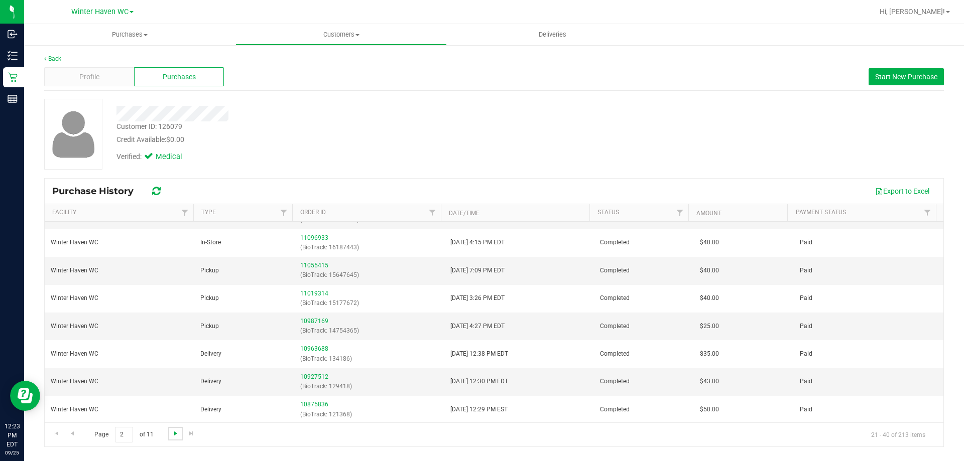
scroll to position [0, 0]
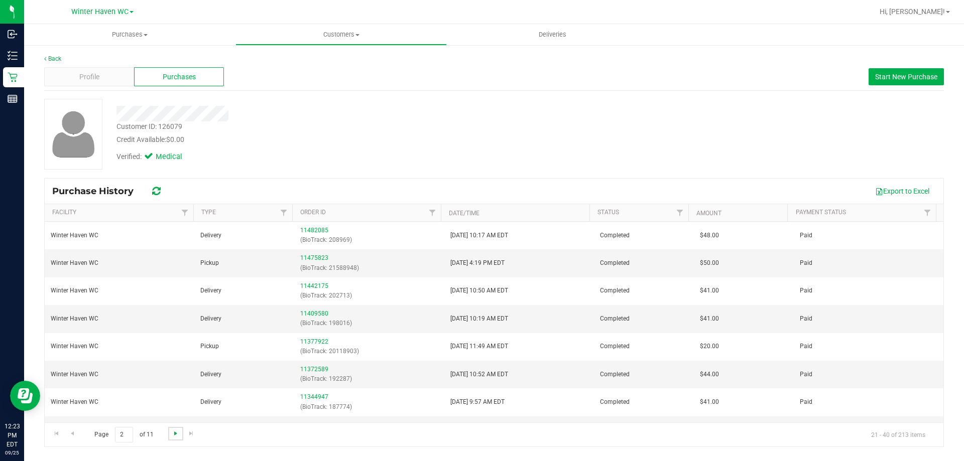
click at [172, 437] on span "Go to the next page" at bounding box center [176, 434] width 8 height 8
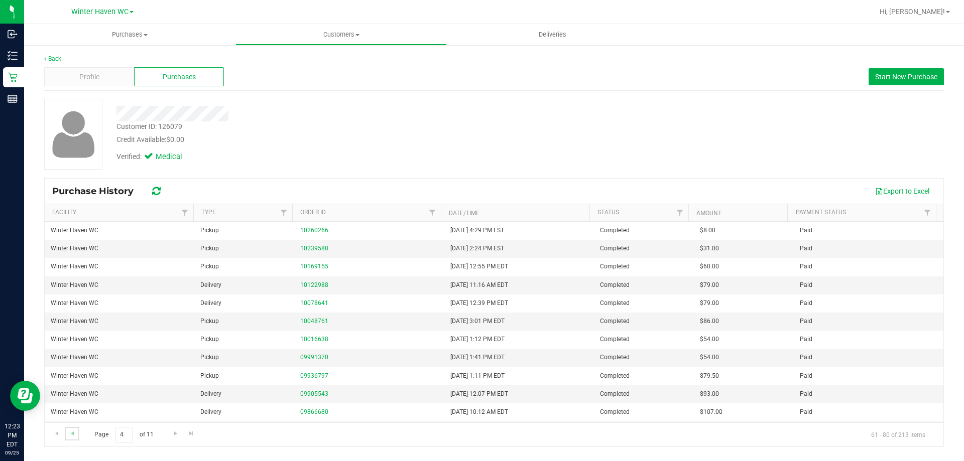
click at [72, 438] on link "Go to the previous page" at bounding box center [72, 434] width 15 height 14
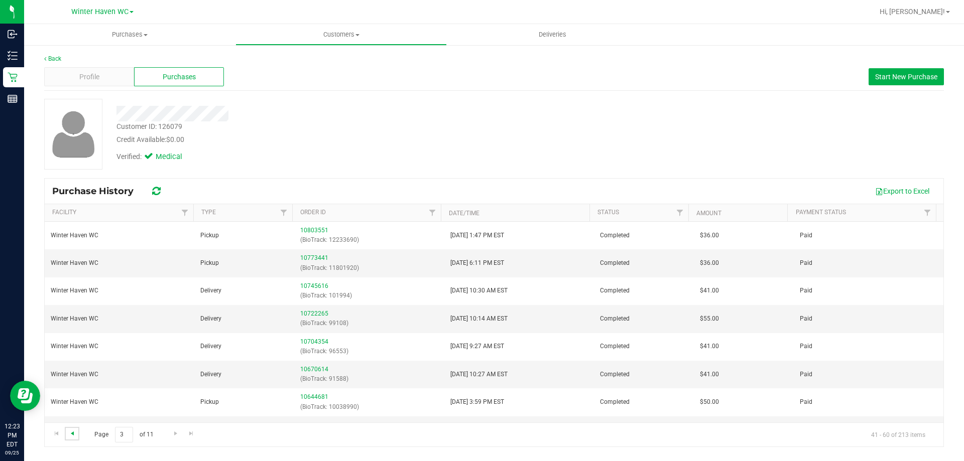
click at [74, 435] on span "Go to the previous page" at bounding box center [72, 434] width 8 height 8
click at [75, 436] on span "Go to the previous page" at bounding box center [72, 434] width 8 height 8
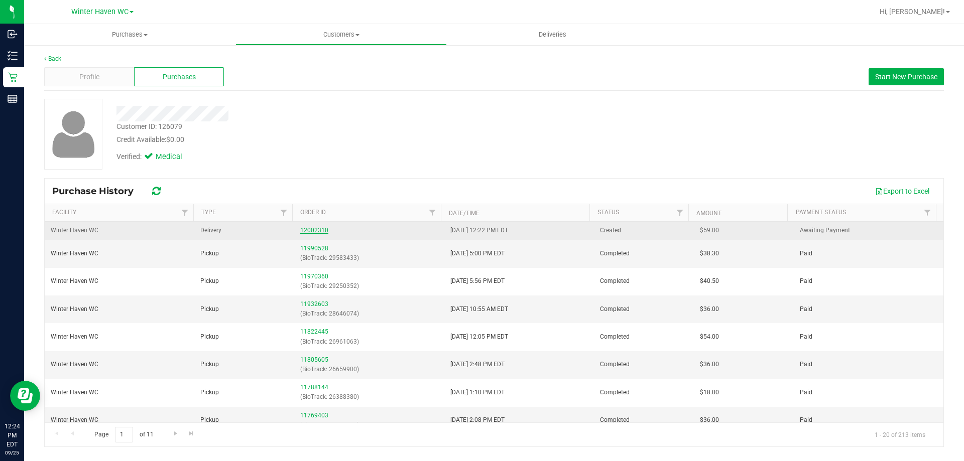
click at [319, 231] on link "12002310" at bounding box center [314, 230] width 28 height 7
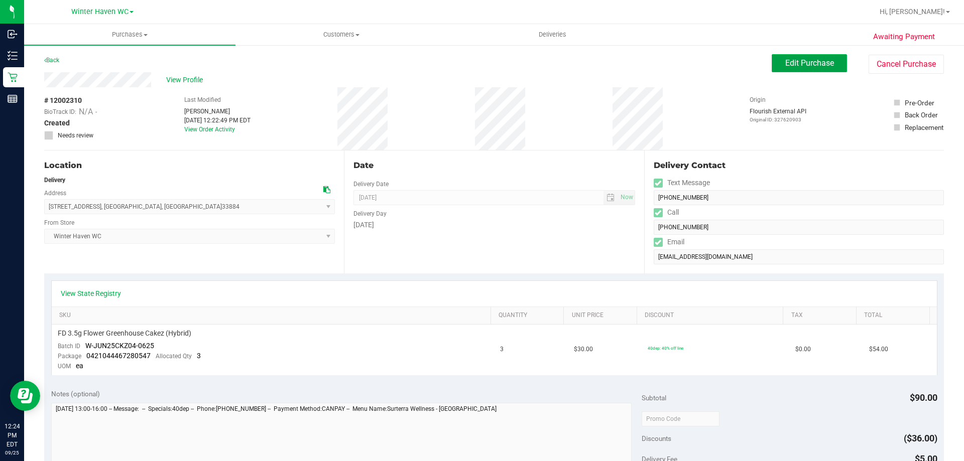
click at [785, 67] on span "Edit Purchase" at bounding box center [809, 63] width 49 height 10
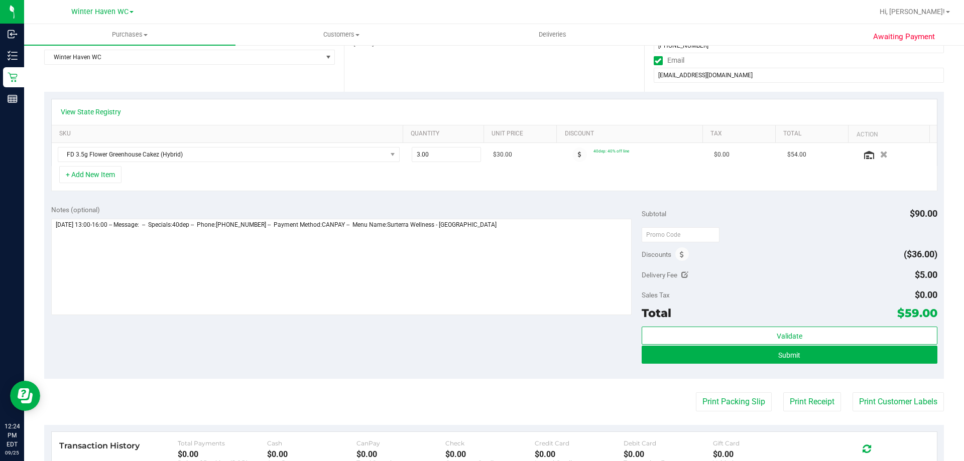
scroll to position [301, 0]
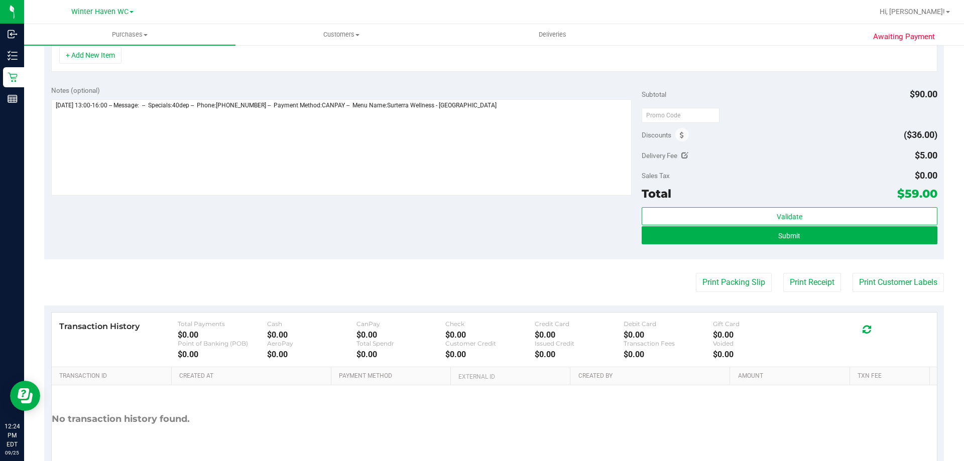
click at [681, 154] on icon at bounding box center [684, 155] width 7 height 7
type input "$5.00"
drag, startPoint x: 884, startPoint y: 154, endPoint x: 835, endPoint y: 165, distance: 50.8
click at [835, 165] on div "$5.00 5" at bounding box center [885, 157] width 105 height 20
type input "0.00"
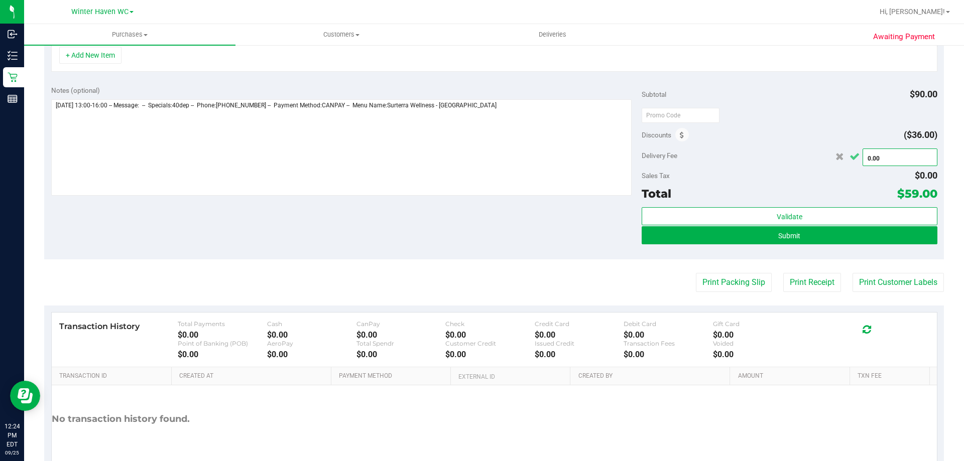
type input "$0.00"
click at [850, 159] on icon "Cancel button" at bounding box center [855, 157] width 10 height 8
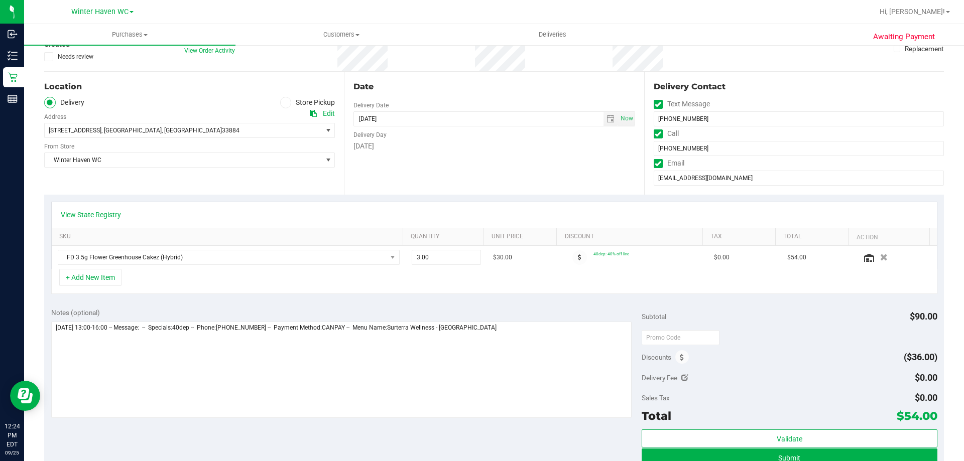
scroll to position [0, 0]
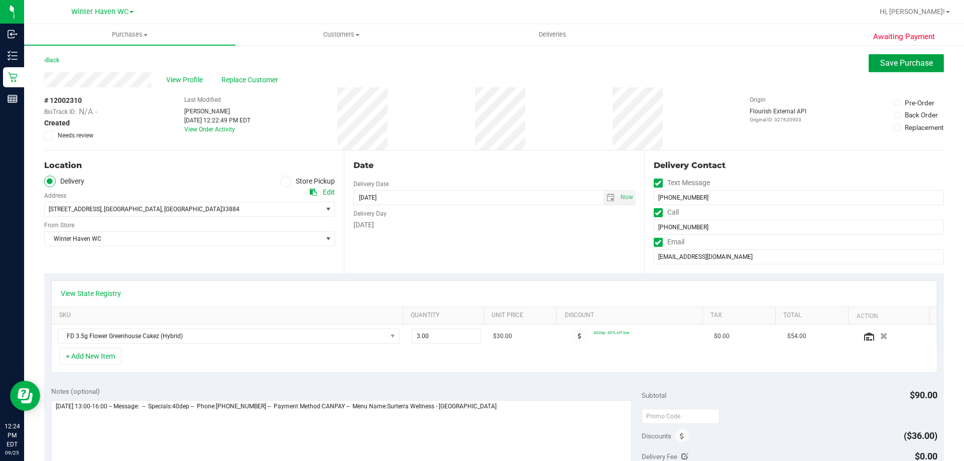
click at [882, 67] on span "Save Purchase" at bounding box center [906, 63] width 53 height 10
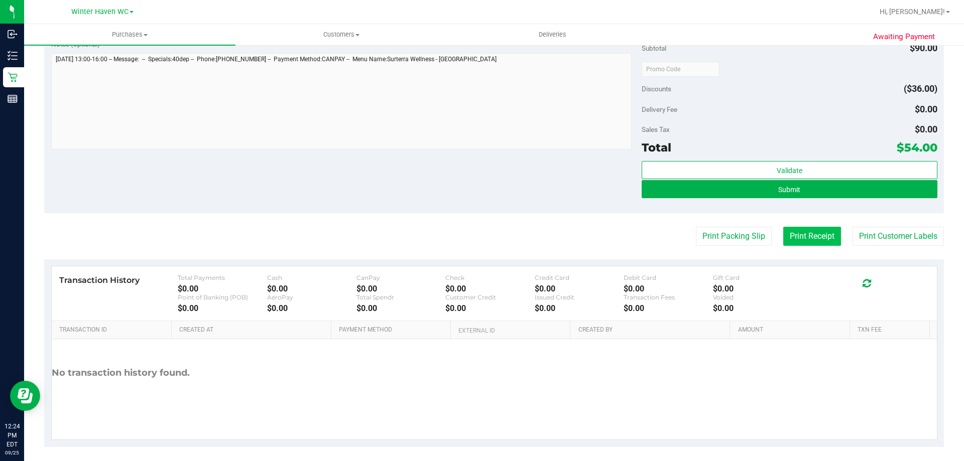
scroll to position [356, 0]
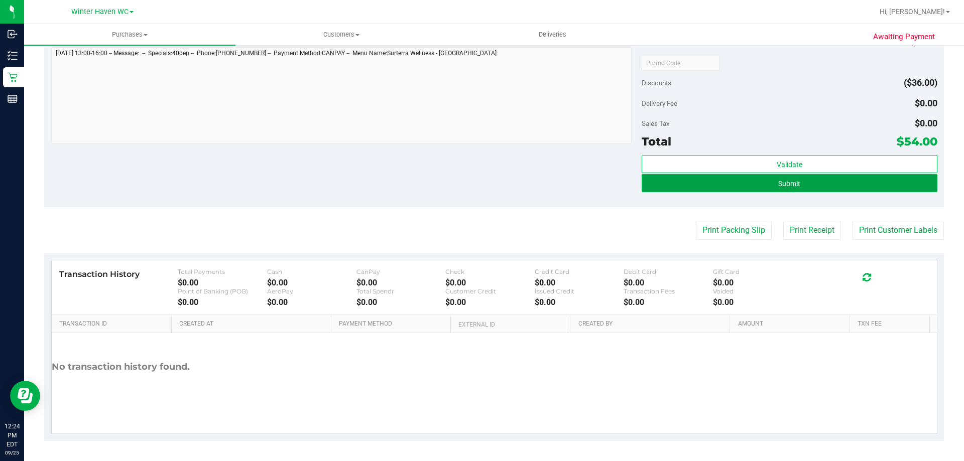
click at [797, 184] on button "Submit" at bounding box center [789, 183] width 295 height 18
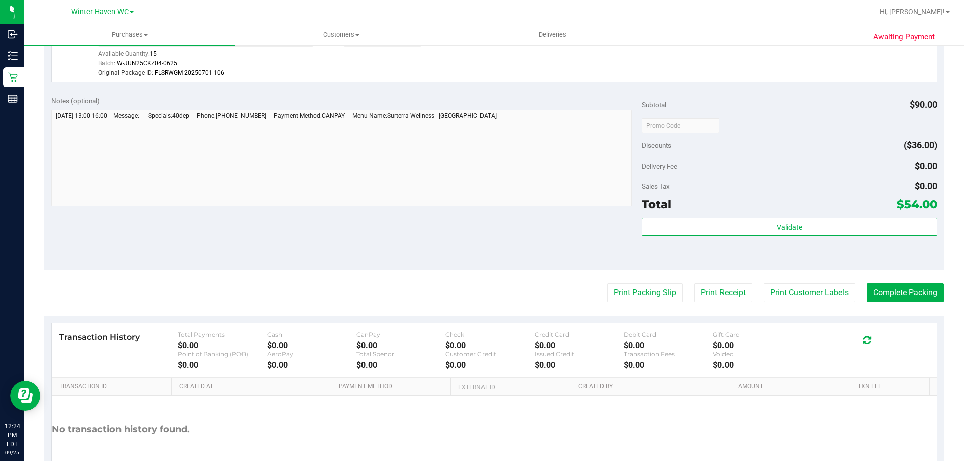
scroll to position [373, 0]
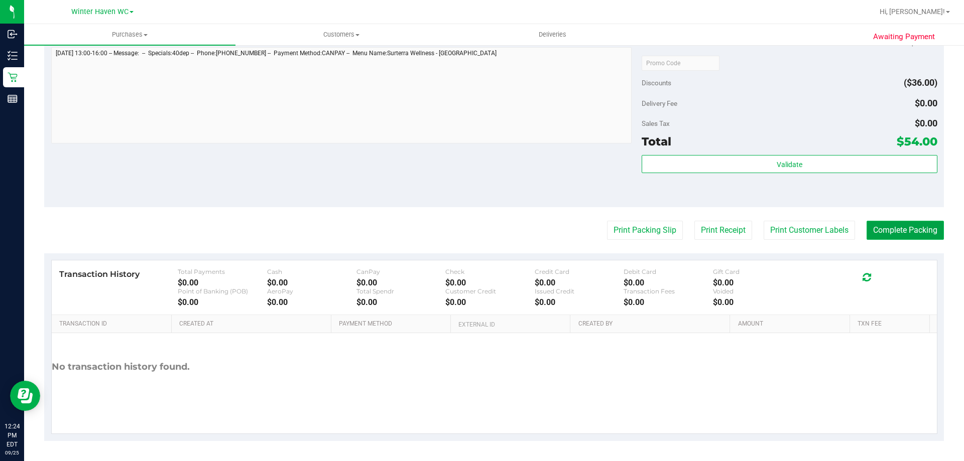
click at [892, 233] on button "Complete Packing" at bounding box center [905, 230] width 77 height 19
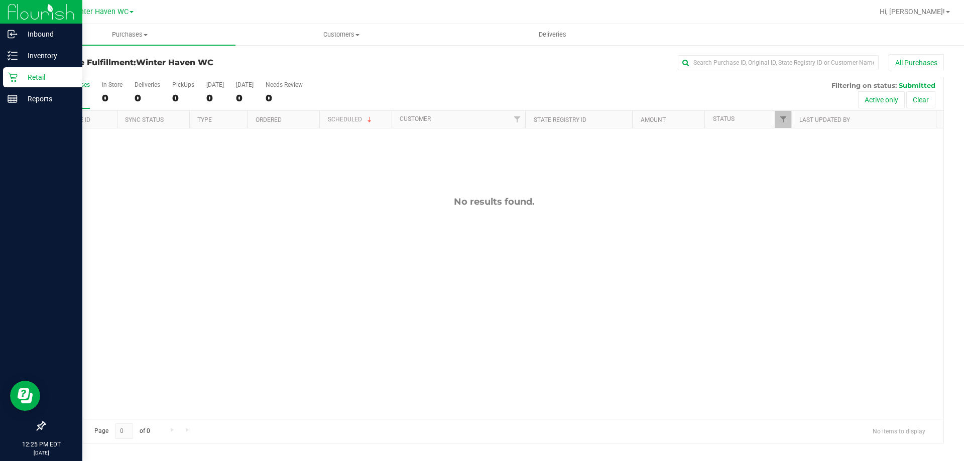
click at [9, 78] on icon at bounding box center [13, 77] width 10 height 10
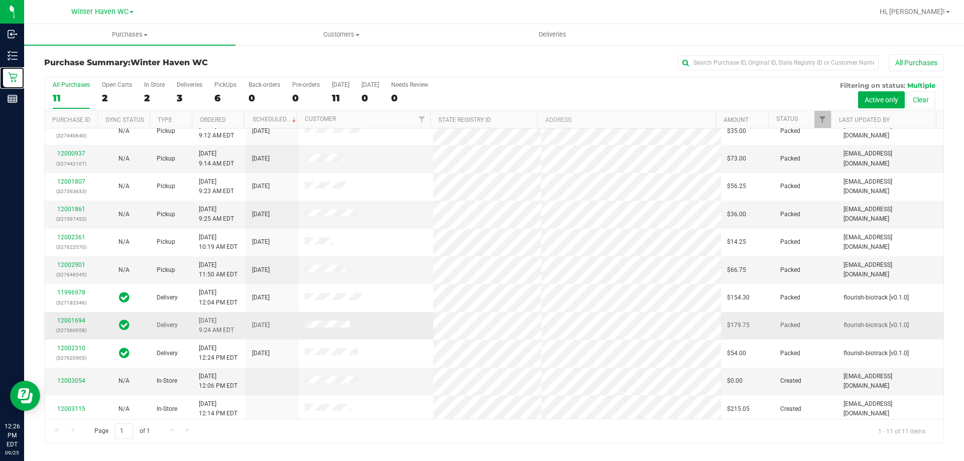
scroll to position [15, 0]
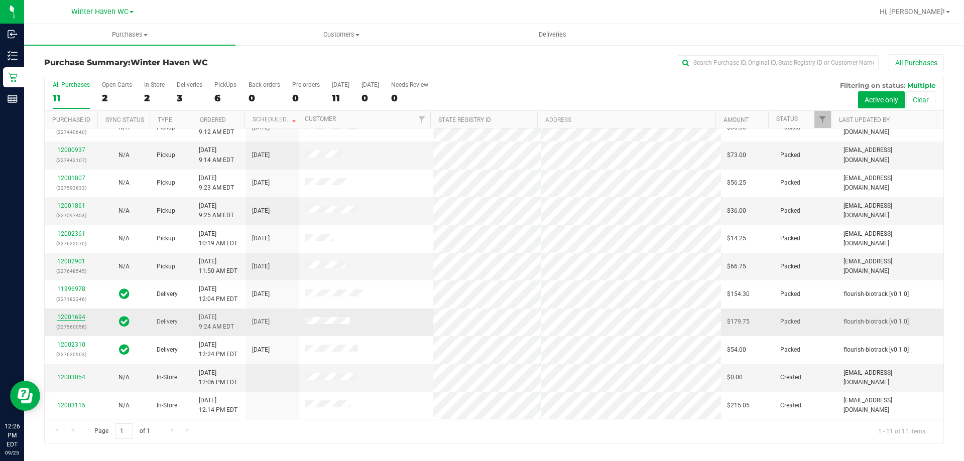
click at [80, 317] on link "12001694" at bounding box center [71, 317] width 28 height 7
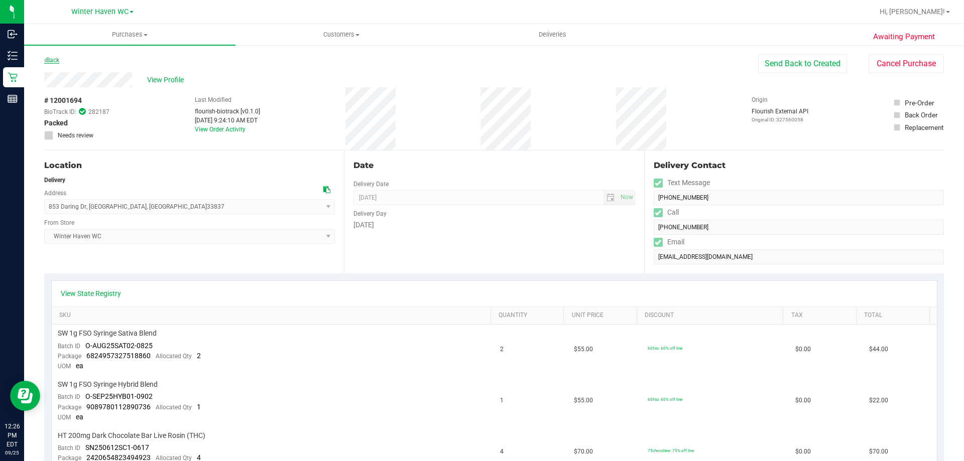
click at [54, 60] on link "Back" at bounding box center [51, 60] width 15 height 7
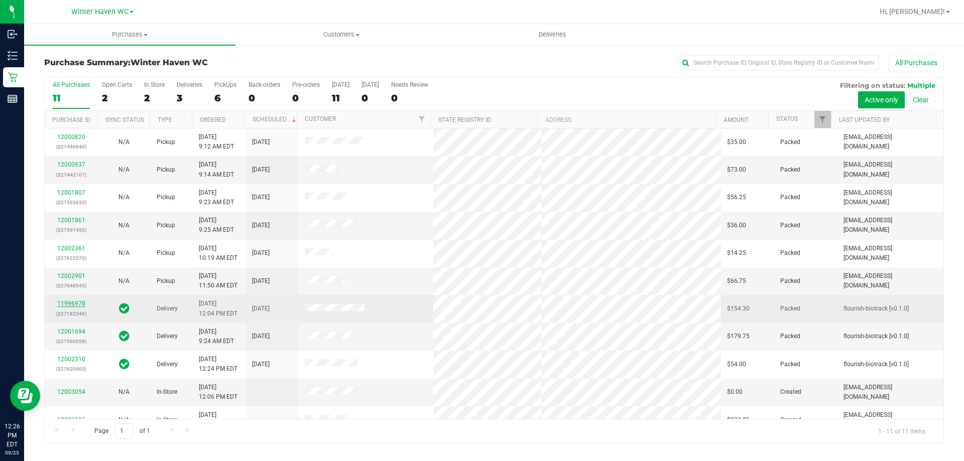
click at [74, 302] on link "11996978" at bounding box center [71, 303] width 28 height 7
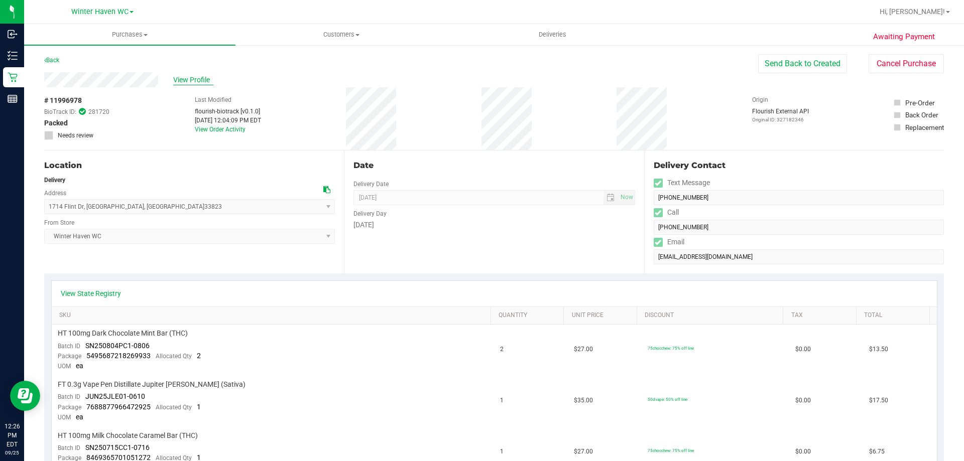
click at [182, 80] on span "View Profile" at bounding box center [193, 80] width 40 height 11
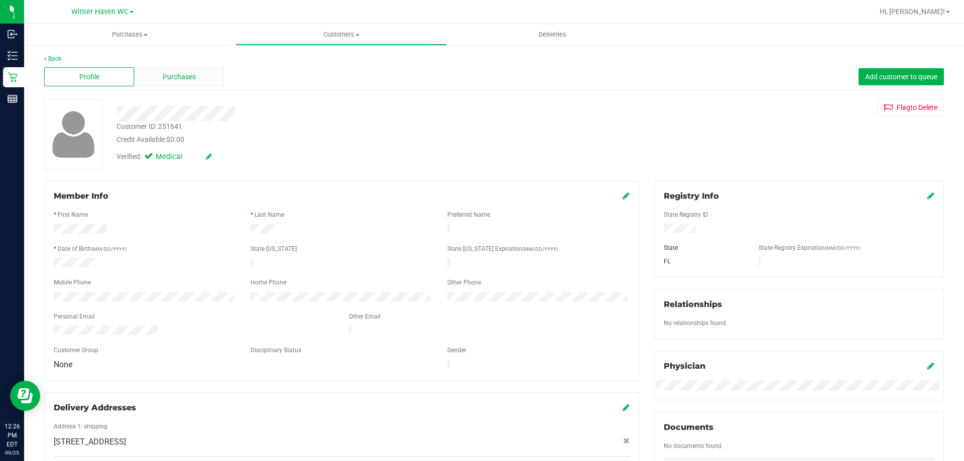
click at [186, 76] on span "Purchases" at bounding box center [179, 77] width 33 height 11
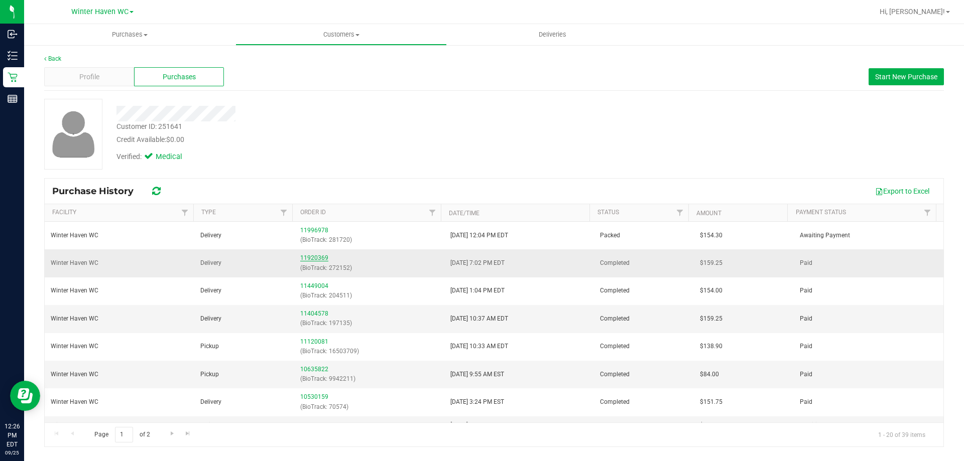
click at [311, 255] on link "11920369" at bounding box center [314, 258] width 28 height 7
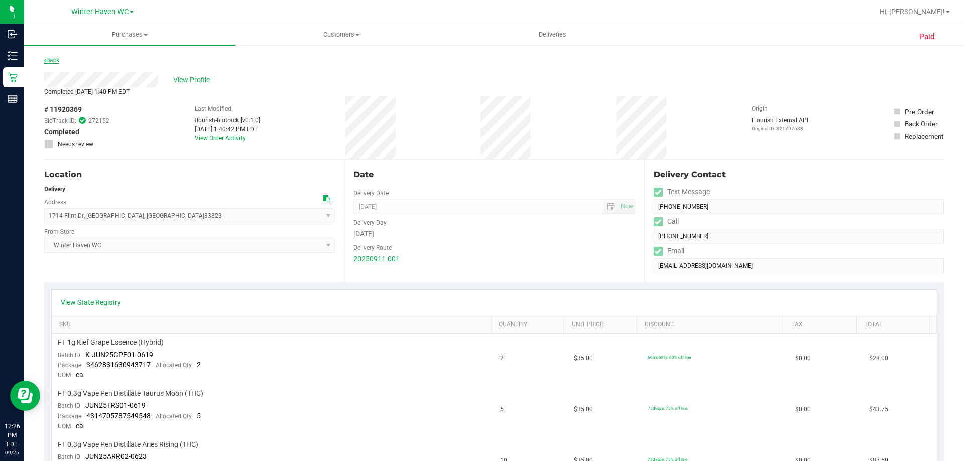
click at [55, 61] on link "Back" at bounding box center [51, 60] width 15 height 7
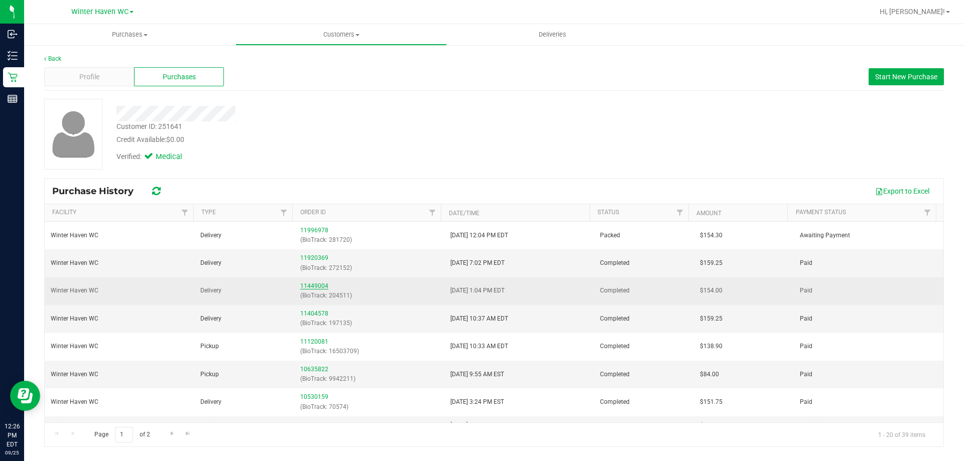
click at [310, 284] on link "11449004" at bounding box center [314, 286] width 28 height 7
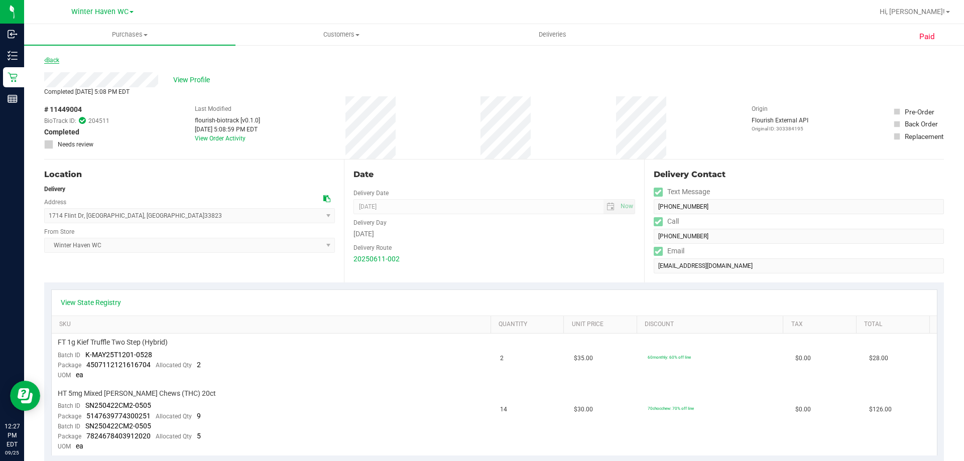
click at [55, 59] on link "Back" at bounding box center [51, 60] width 15 height 7
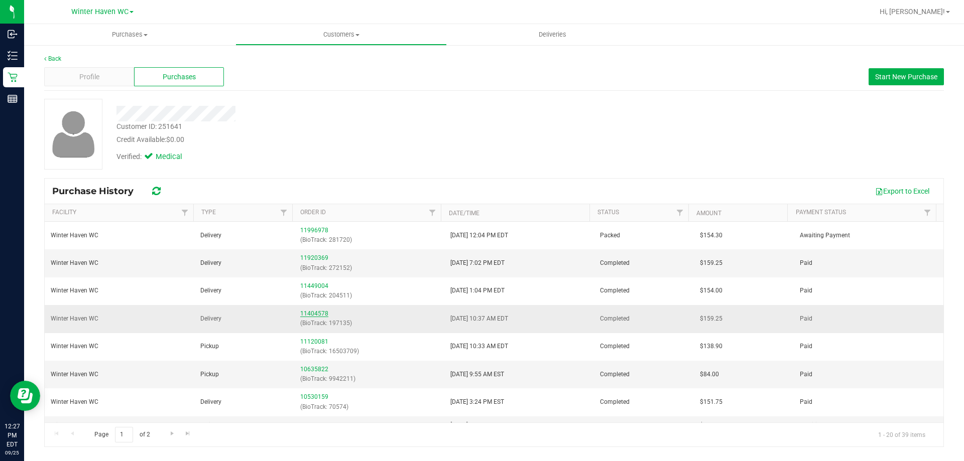
click at [307, 314] on link "11404578" at bounding box center [314, 313] width 28 height 7
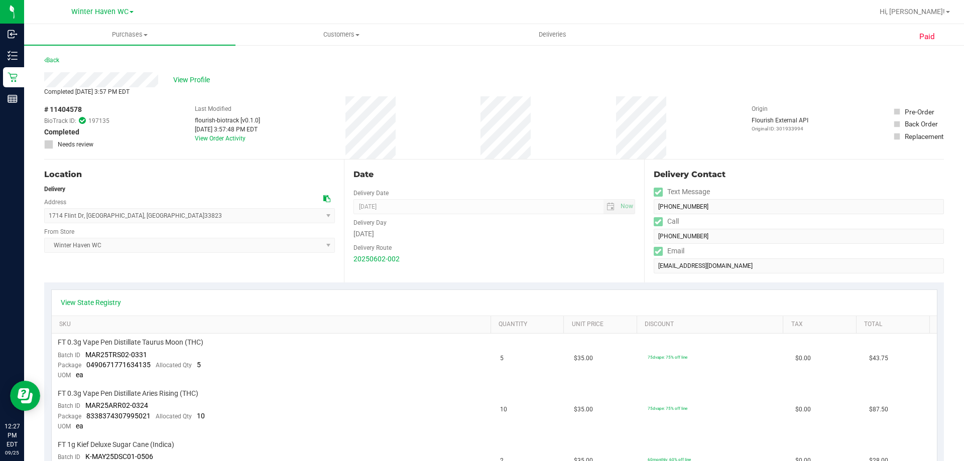
click at [117, 308] on div "View State Registry" at bounding box center [494, 303] width 885 height 26
click at [117, 304] on link "View State Registry" at bounding box center [91, 303] width 60 height 10
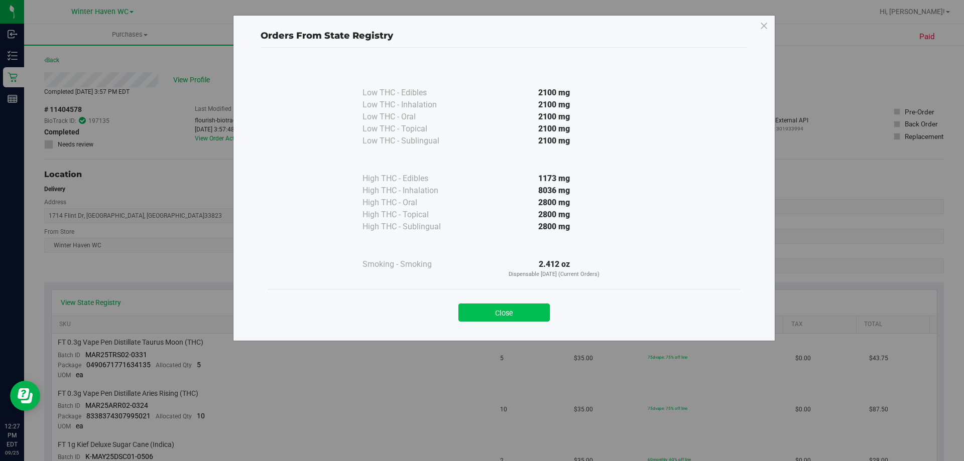
click at [509, 313] on button "Close" at bounding box center [503, 313] width 91 height 18
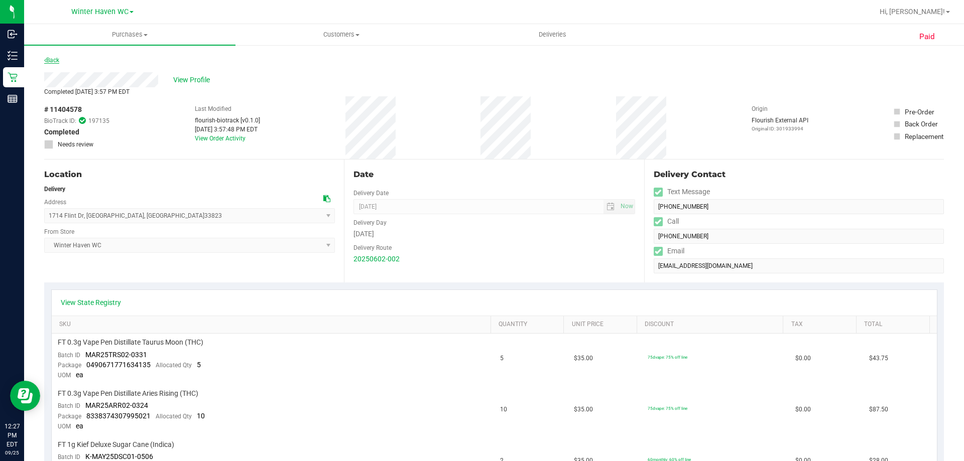
click at [48, 58] on link "Back" at bounding box center [51, 60] width 15 height 7
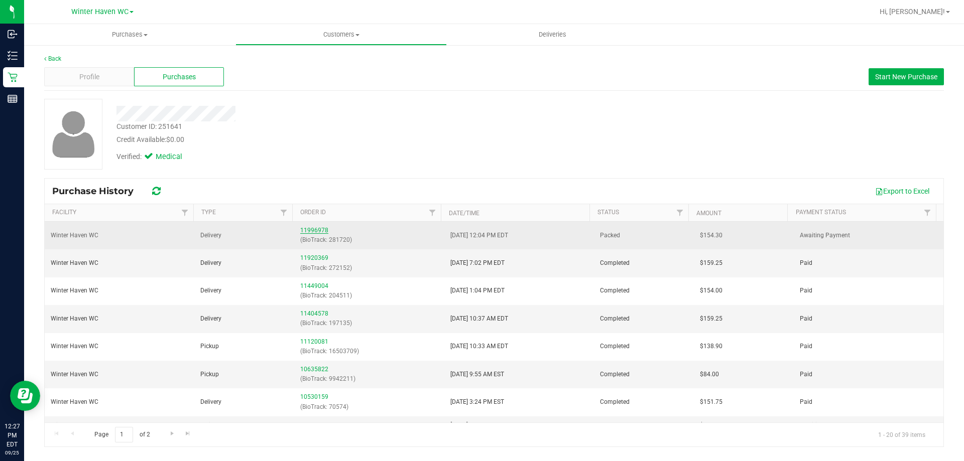
click at [303, 230] on link "11996978" at bounding box center [314, 230] width 28 height 7
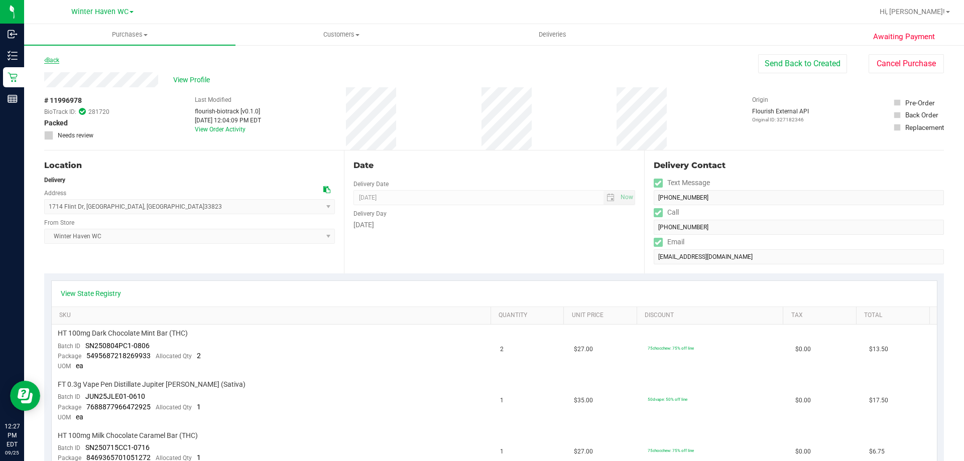
click at [58, 60] on link "Back" at bounding box center [51, 60] width 15 height 7
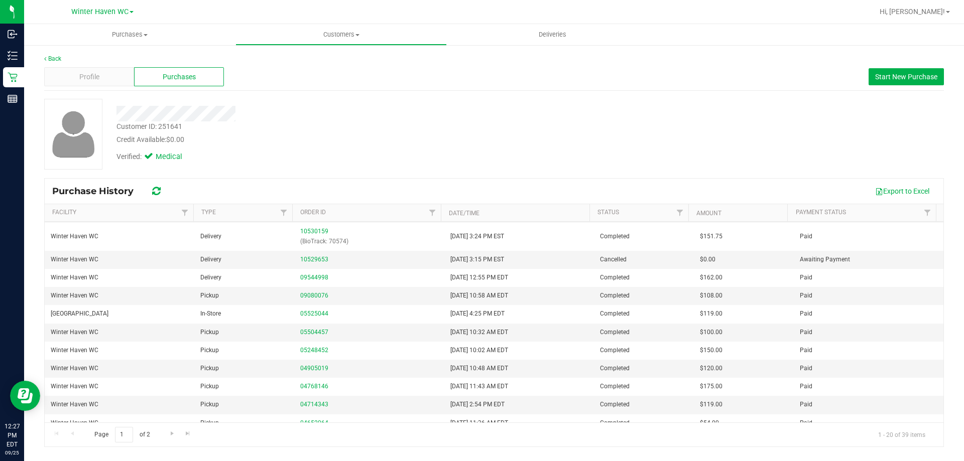
scroll to position [151, 0]
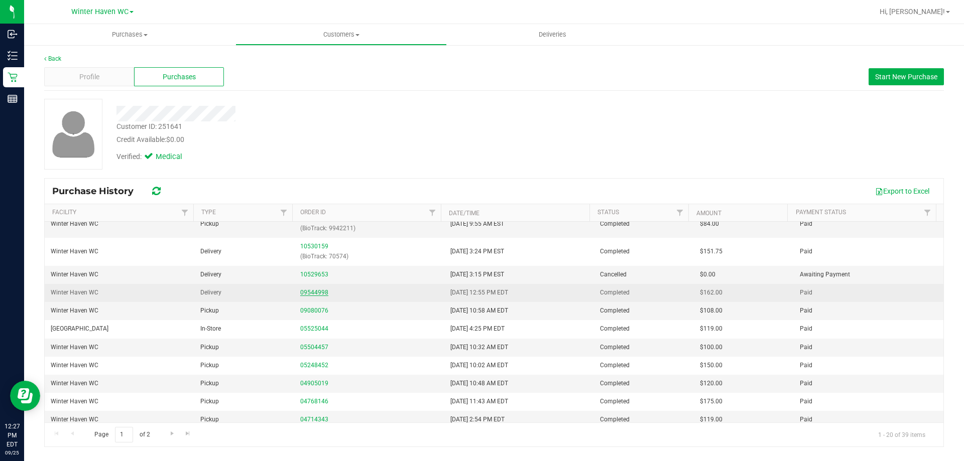
click at [300, 292] on link "09544998" at bounding box center [314, 292] width 28 height 7
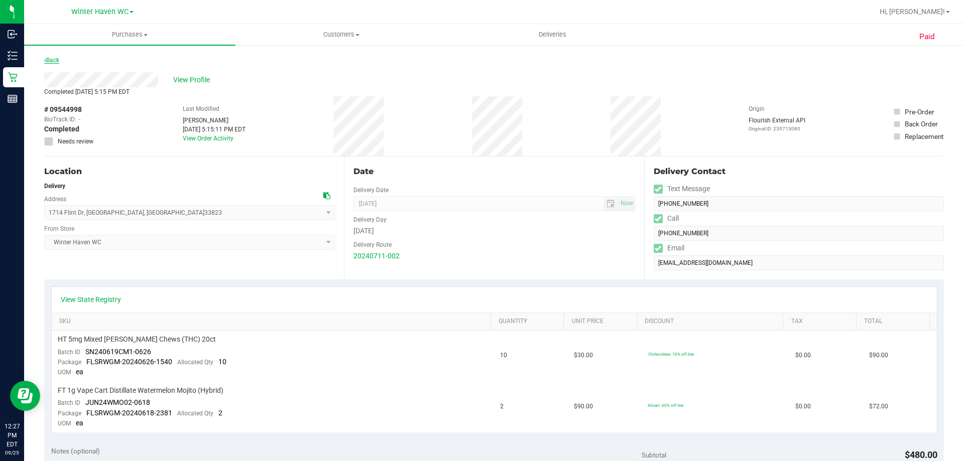
click at [54, 61] on link "Back" at bounding box center [51, 60] width 15 height 7
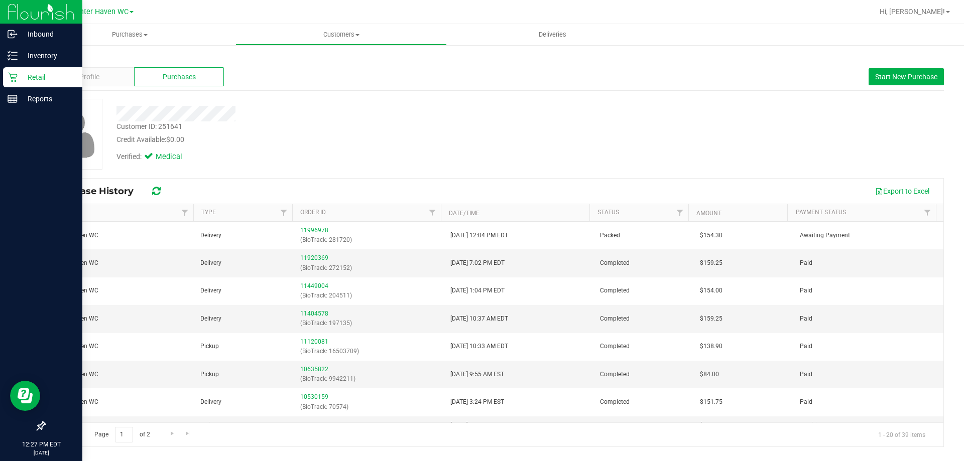
click at [31, 75] on p "Retail" at bounding box center [48, 77] width 60 height 12
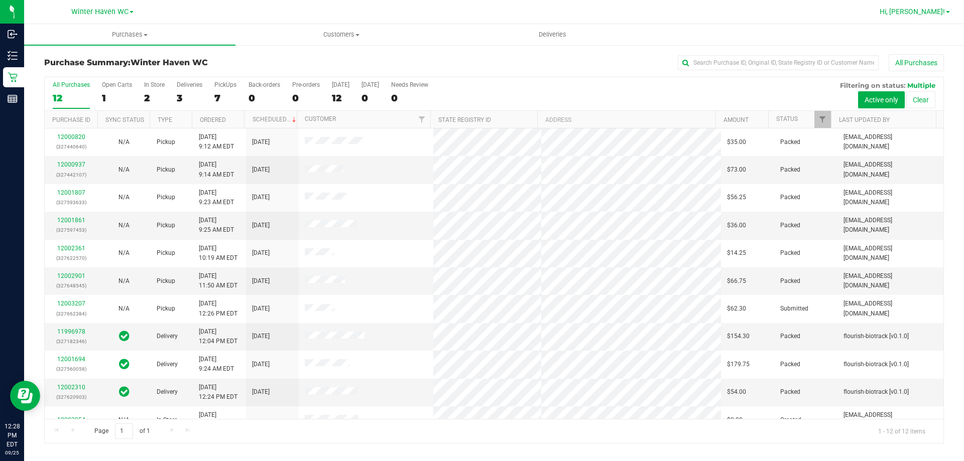
click at [922, 9] on span "Hi, [PERSON_NAME]!" at bounding box center [912, 12] width 65 height 8
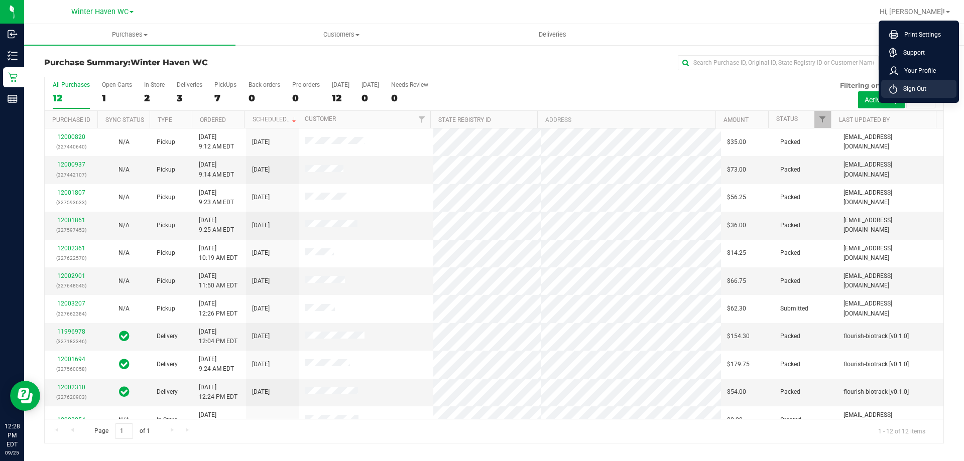
click at [916, 88] on span "Sign Out" at bounding box center [911, 89] width 29 height 10
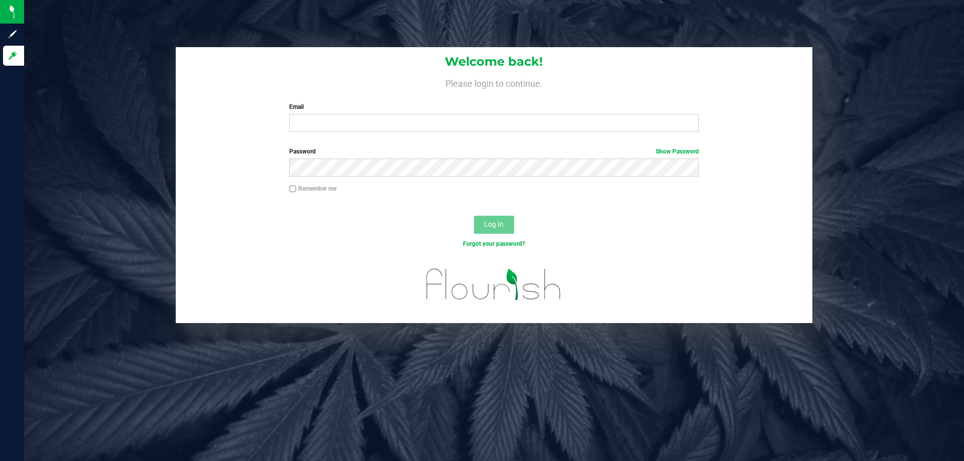
click at [910, 110] on div "Welcome back! Please login to continue. Email Required Please format your email…" at bounding box center [494, 185] width 955 height 276
click at [116, 100] on div "Welcome back! Please login to continue. Email Required Please format your email…" at bounding box center [494, 185] width 955 height 276
click at [112, 116] on div "Welcome back! Please login to continue. Email Required Please format your email…" at bounding box center [494, 185] width 955 height 276
